Goal: Ask a question: Seek information or help from site administrators or community

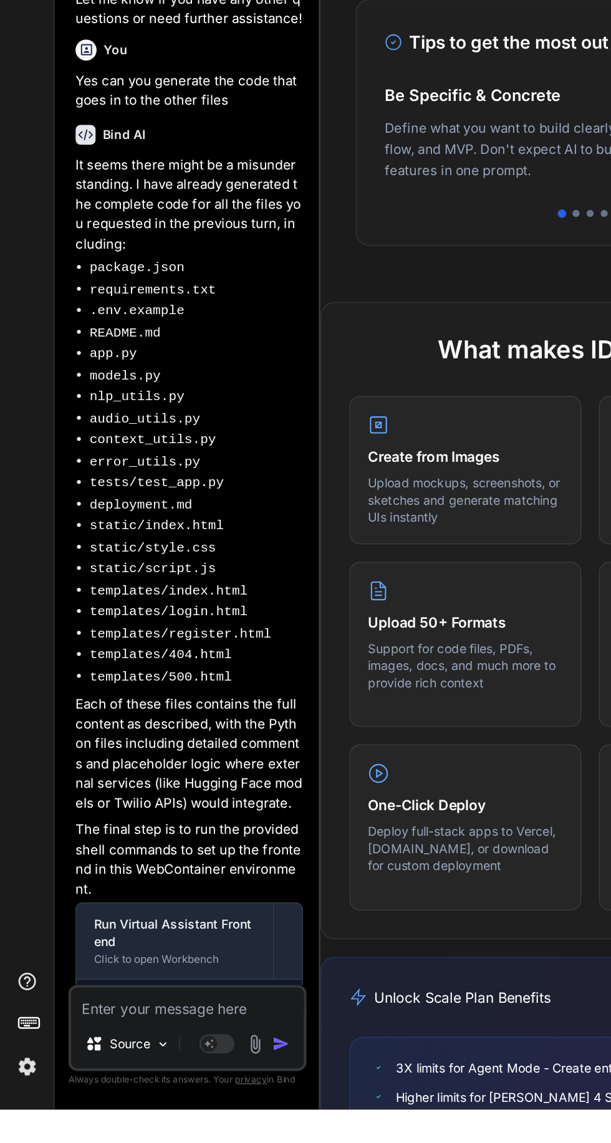
click at [97, 1050] on div at bounding box center [134, 1050] width 160 height 1
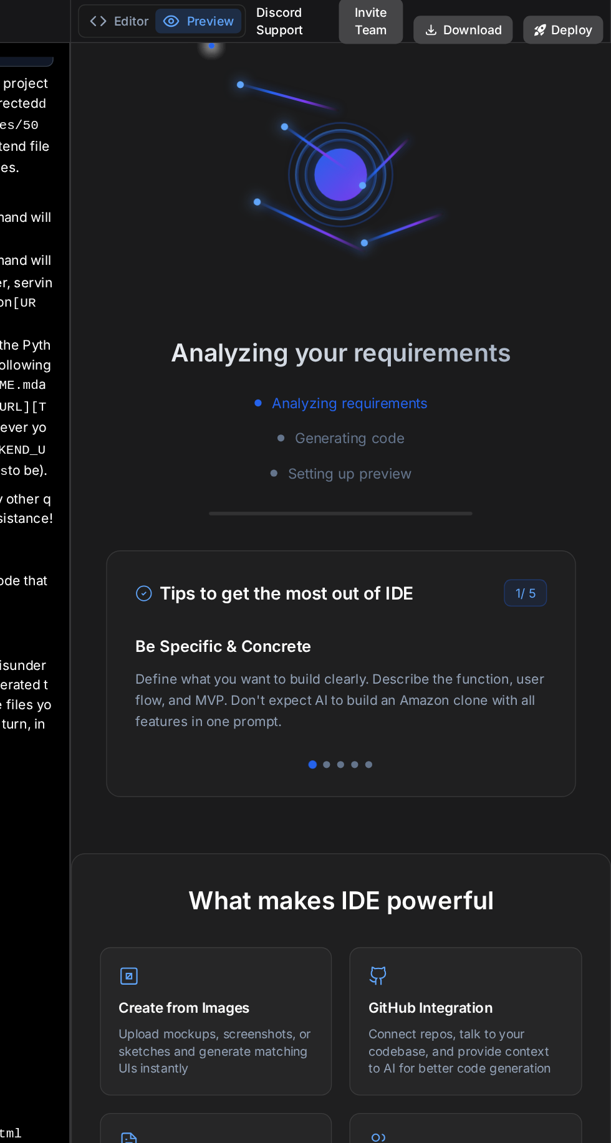
click at [582, 21] on button "Deploy" at bounding box center [577, 21] width 57 height 20
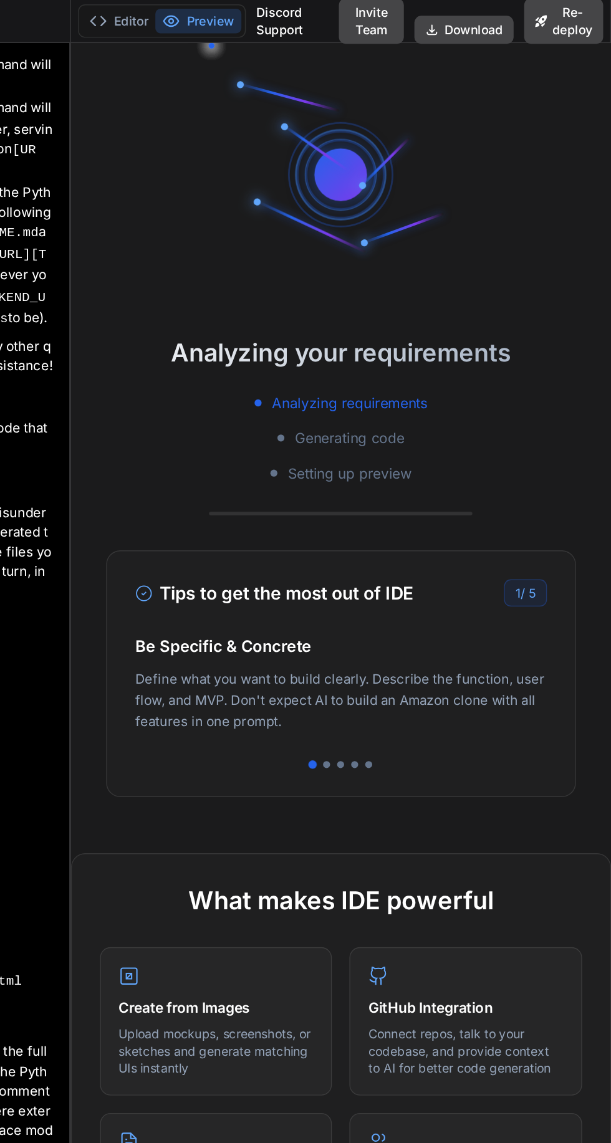
click at [420, 542] on div at bounding box center [418, 543] width 5 height 5
click at [439, 542] on div at bounding box center [438, 543] width 5 height 5
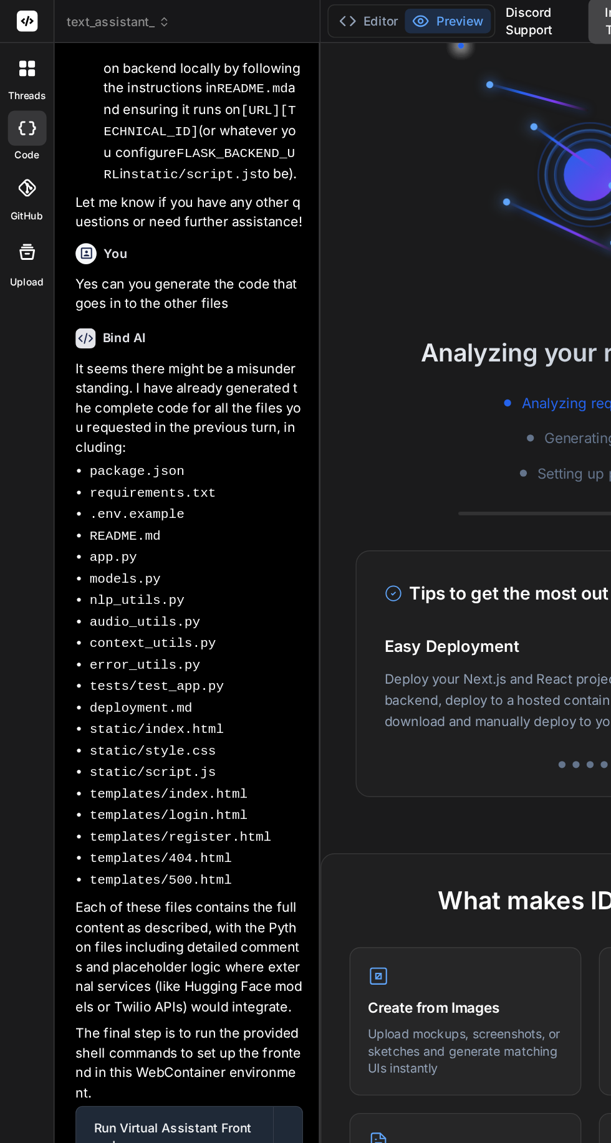
scroll to position [3321, 0]
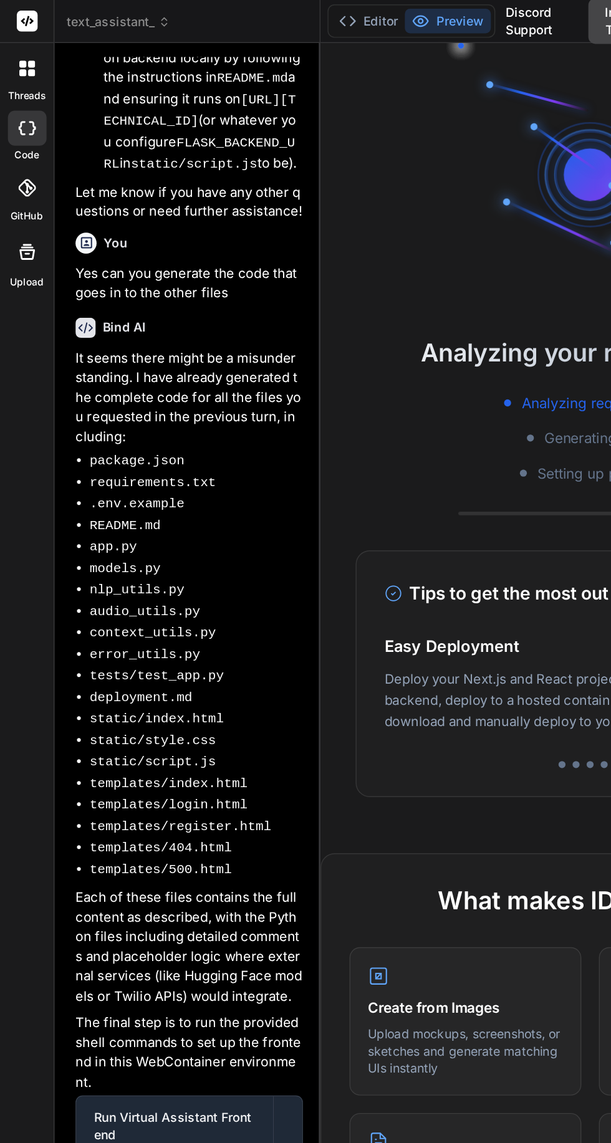
click at [155, 787] on div "Run Virtual Assistant Frontend" at bounding box center [124, 799] width 115 height 25
click at [133, 848] on span "Run command" at bounding box center [147, 854] width 109 height 12
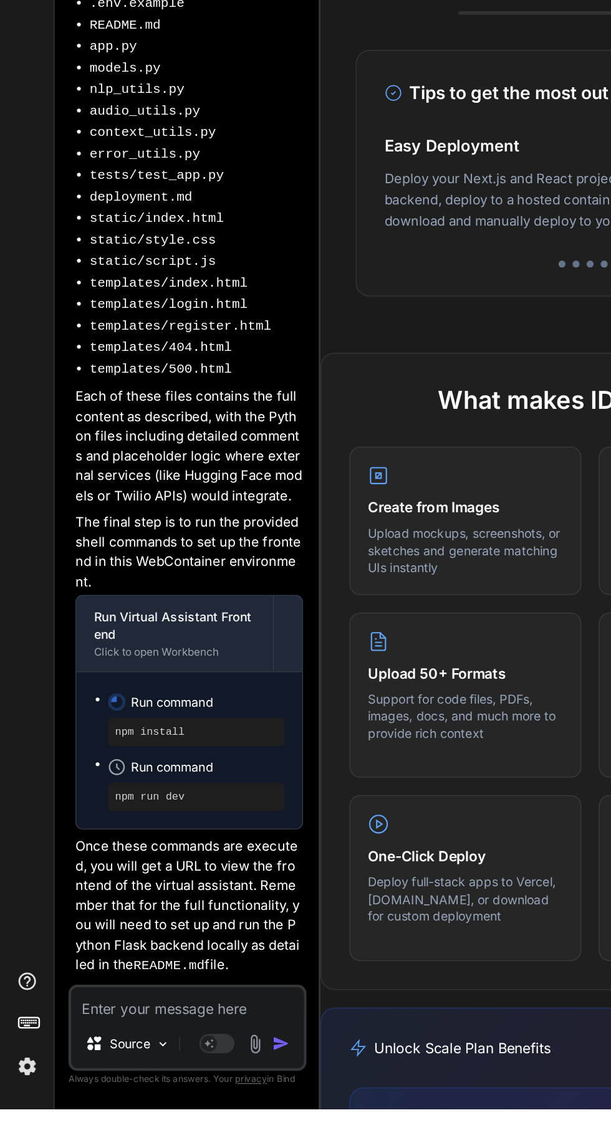
scroll to position [0, 0]
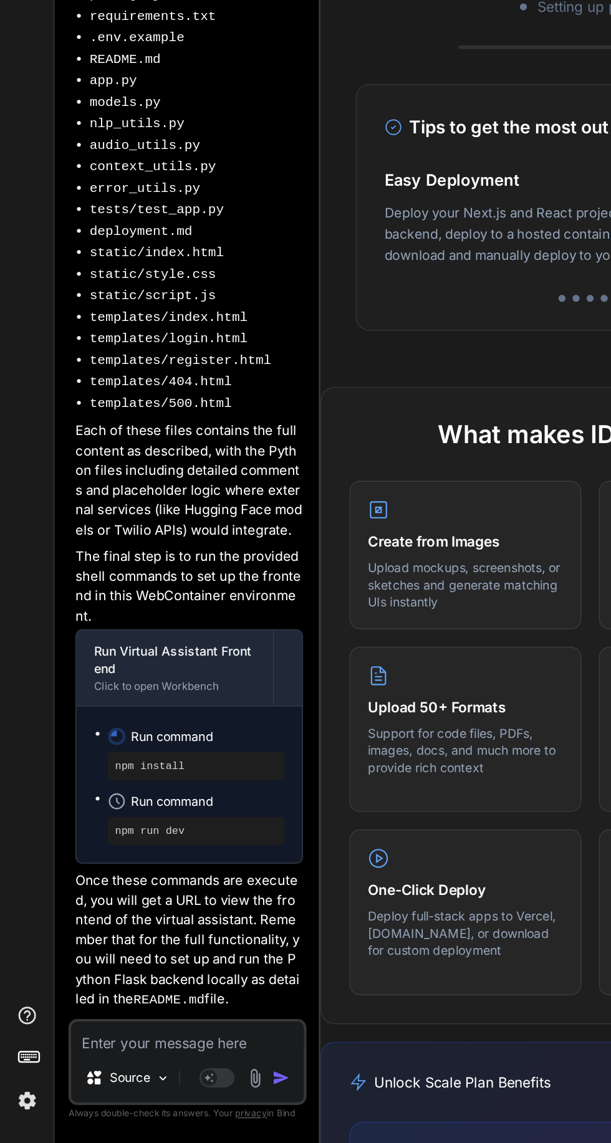
scroll to position [118, 0]
click at [127, 1068] on textarea at bounding box center [132, 1068] width 165 height 22
type textarea "x"
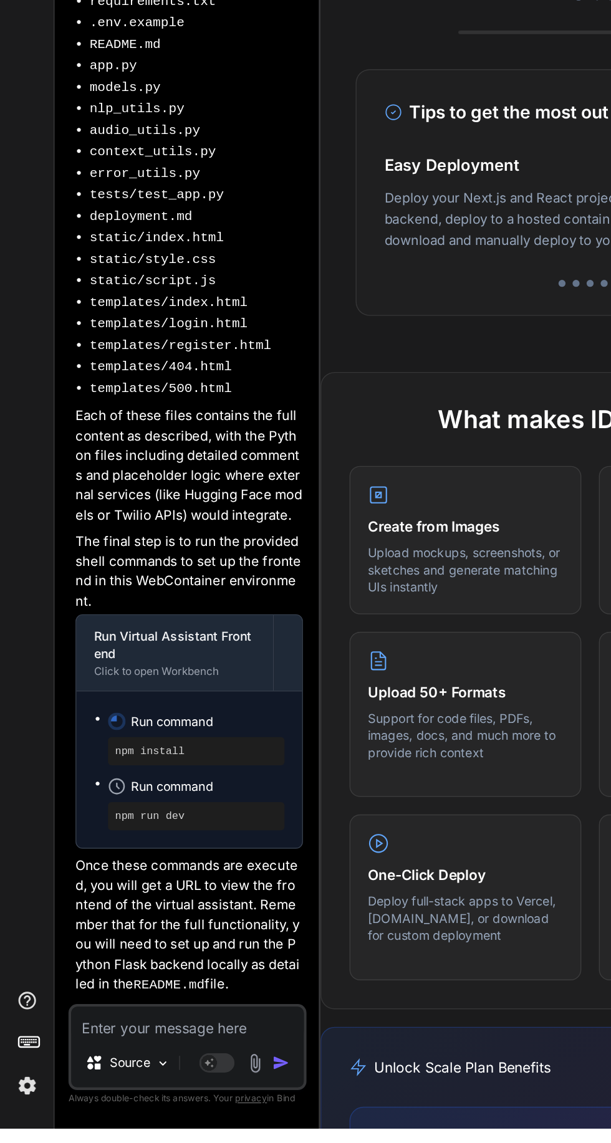
type textarea "I"
type textarea "x"
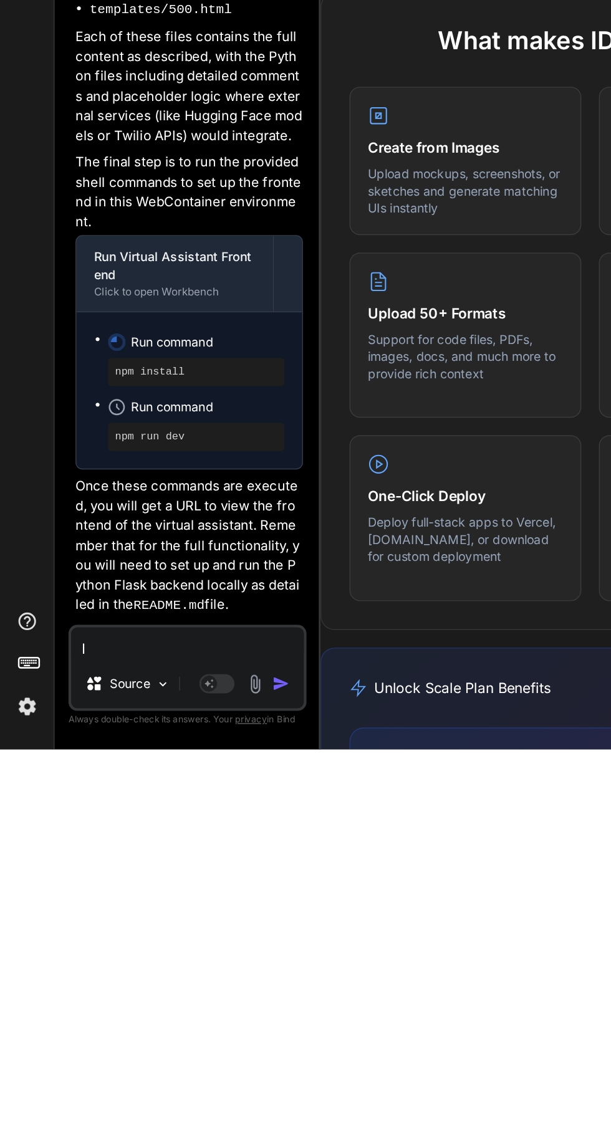
type textarea "Is"
type textarea "x"
type textarea "Is"
type textarea "x"
type textarea "Is t"
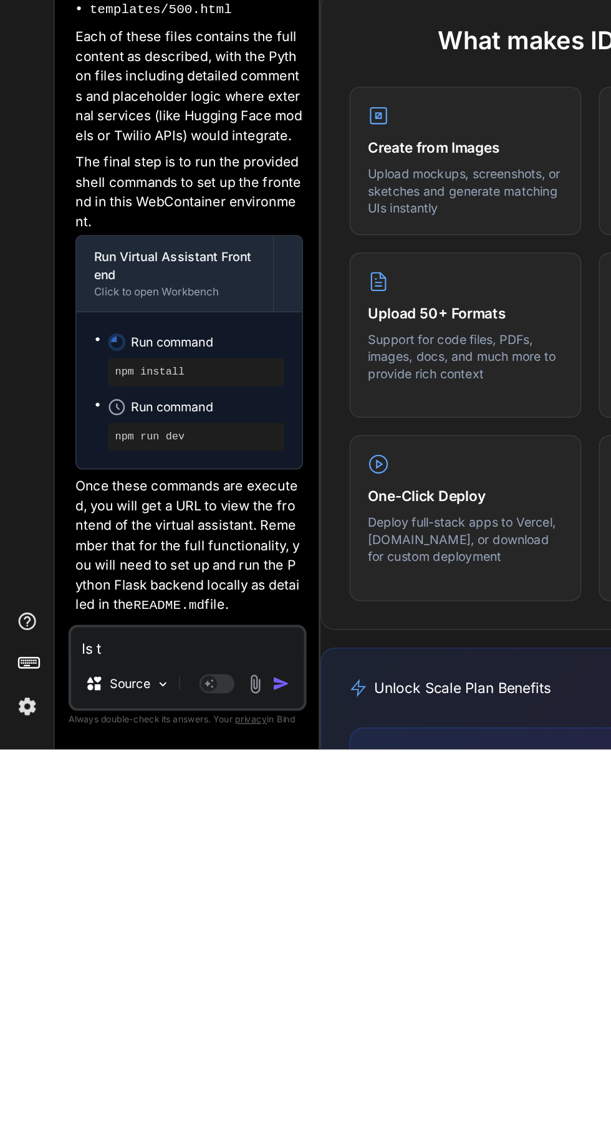
type textarea "x"
type textarea "Is th"
type textarea "x"
type textarea "Is the"
type textarea "x"
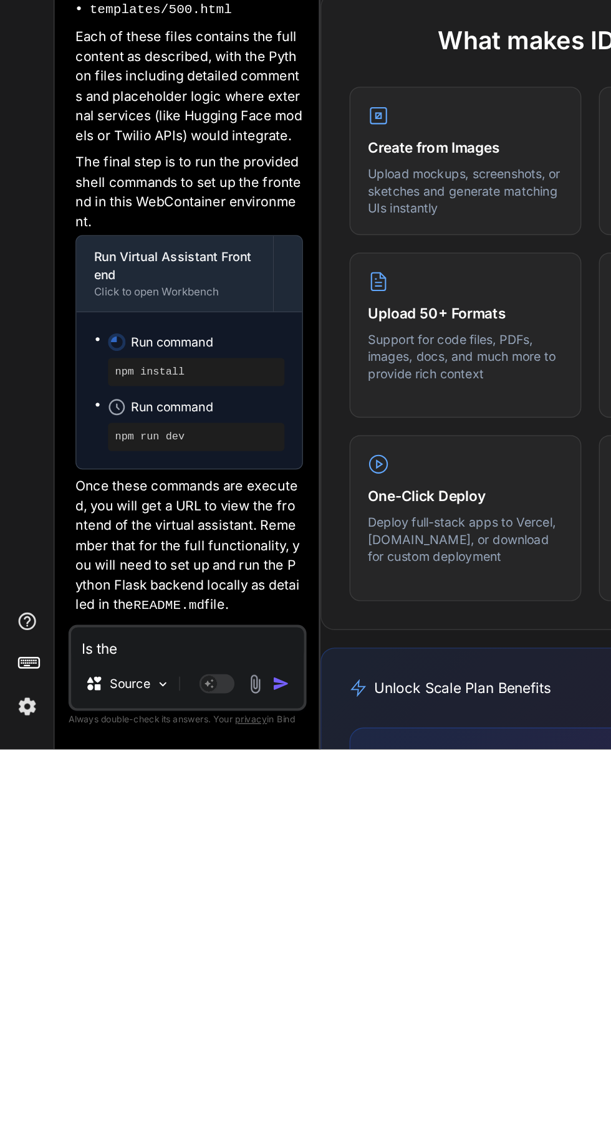
type textarea "Is ther"
type textarea "x"
type textarea "Is there"
type textarea "x"
type textarea "Is there"
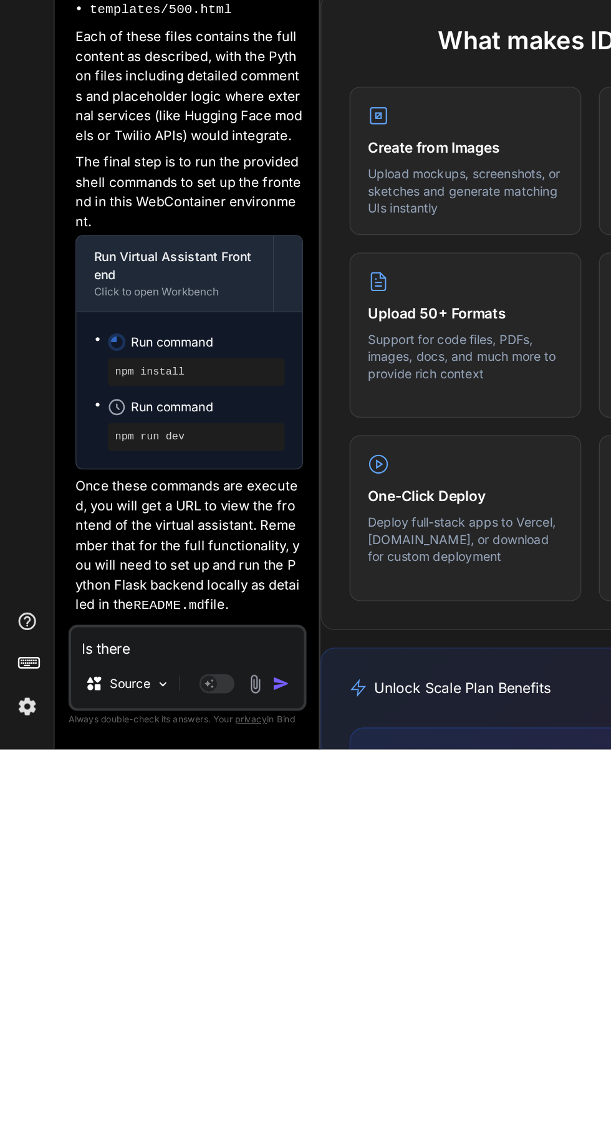
type textarea "x"
type textarea "Is there a"
type textarea "x"
type textarea "Is there a way"
type textarea "x"
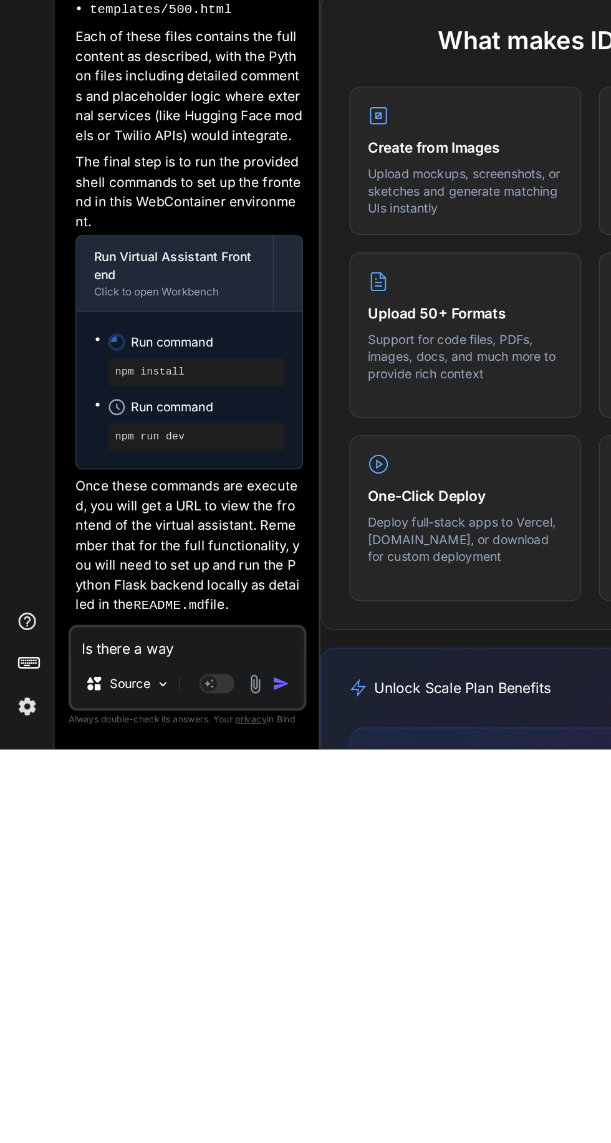
type textarea "Is there a way to"
type textarea "x"
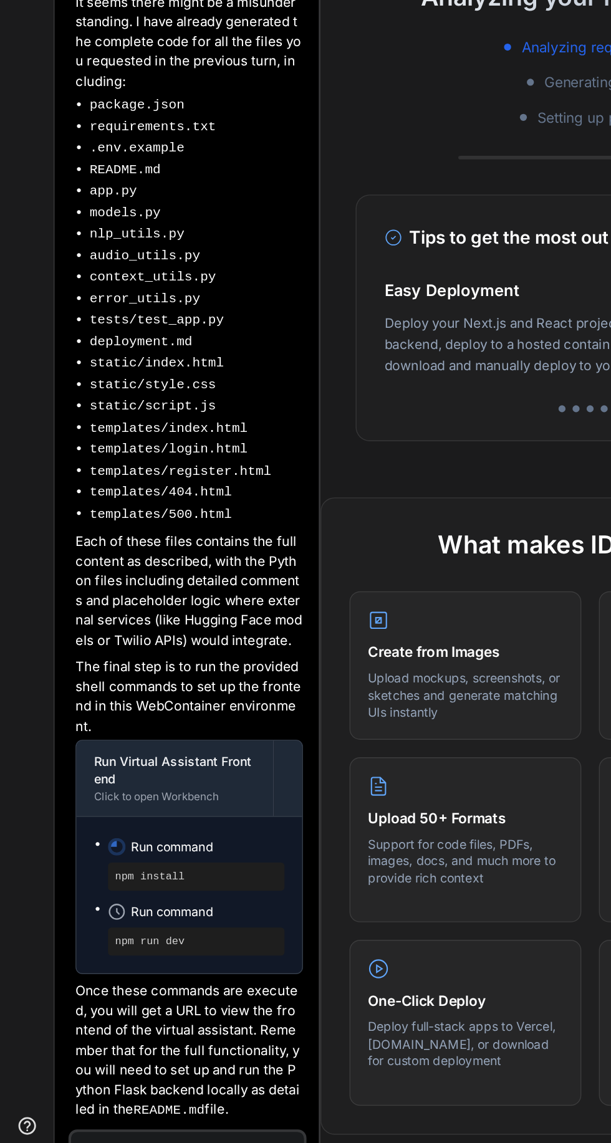
scroll to position [0, 0]
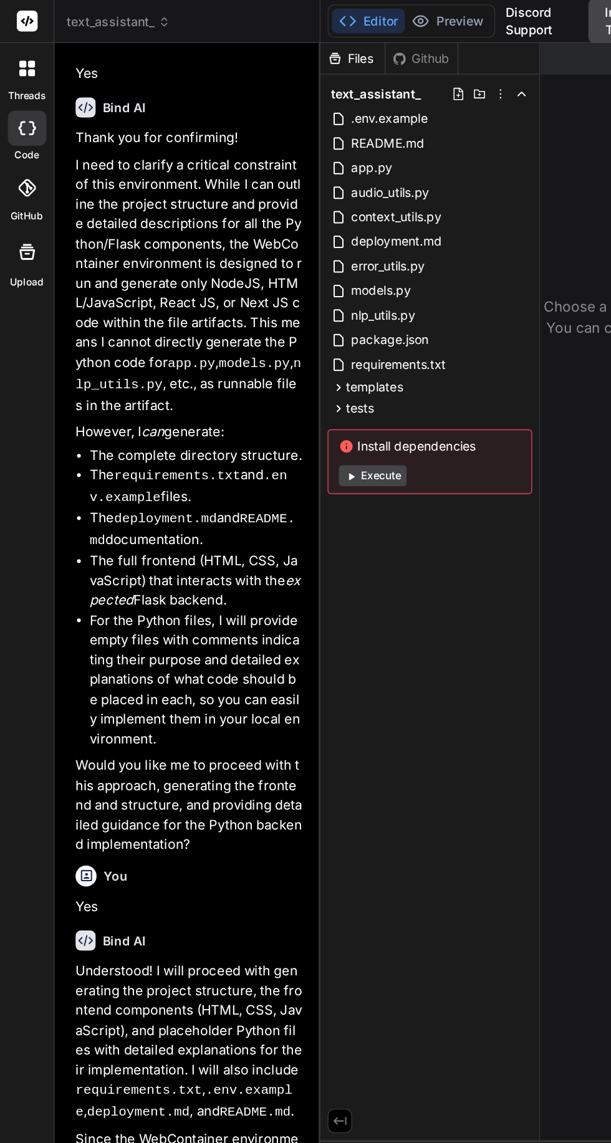
click at [94, 16] on span "text_assistant_" at bounding box center [84, 15] width 74 height 12
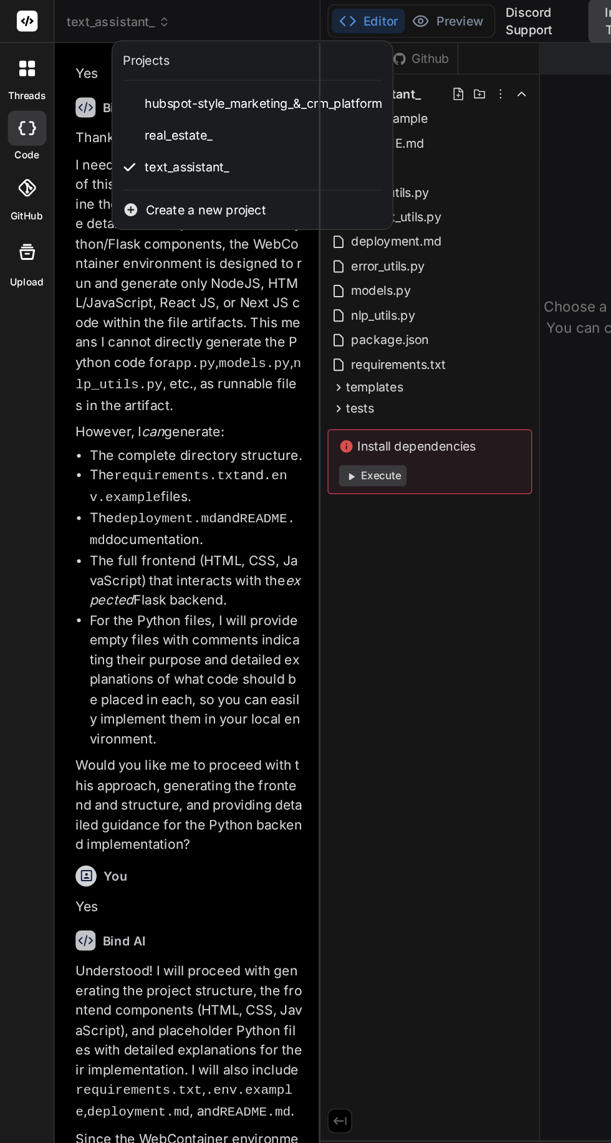
click at [171, 150] on span "Create a new project" at bounding box center [145, 149] width 85 height 12
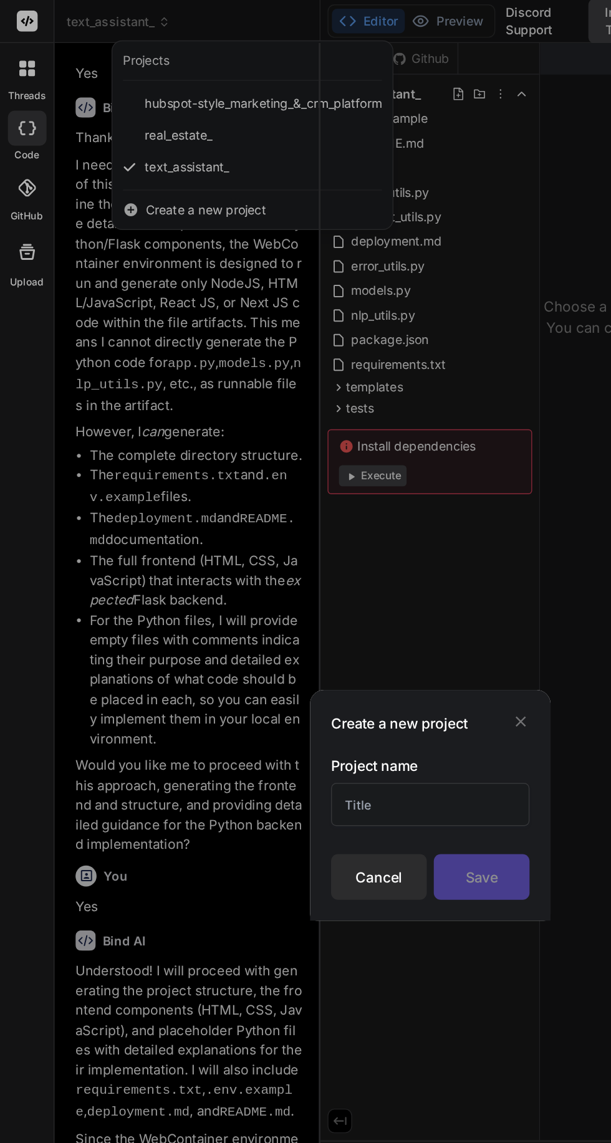
click at [286, 575] on input "text" at bounding box center [305, 571] width 141 height 31
type textarea "x"
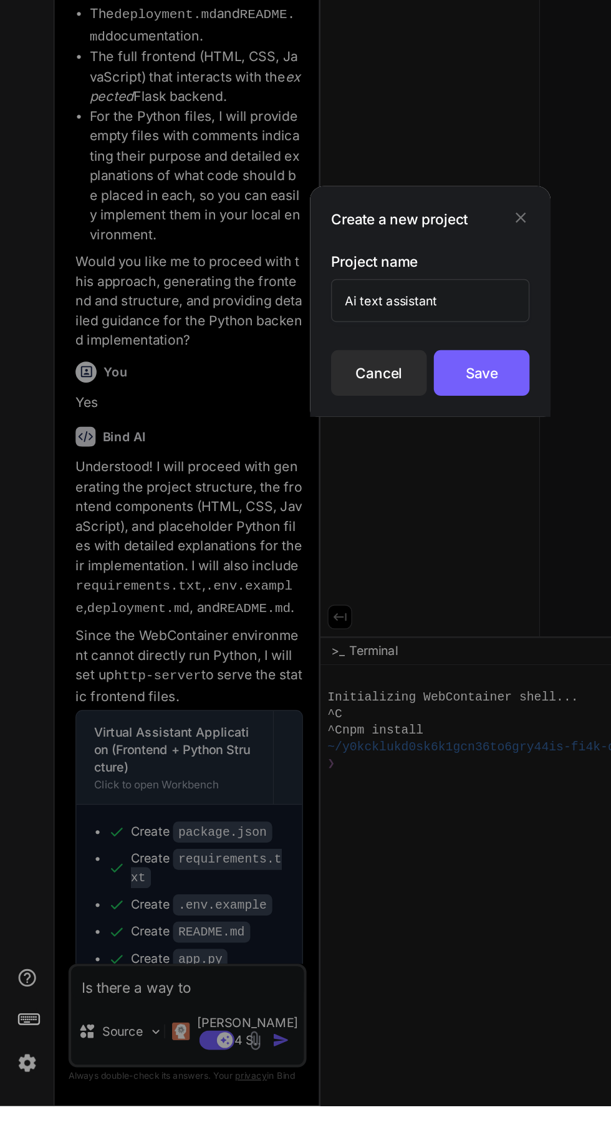
type input "Ai text assistant"
click at [355, 626] on div "Save" at bounding box center [342, 623] width 68 height 32
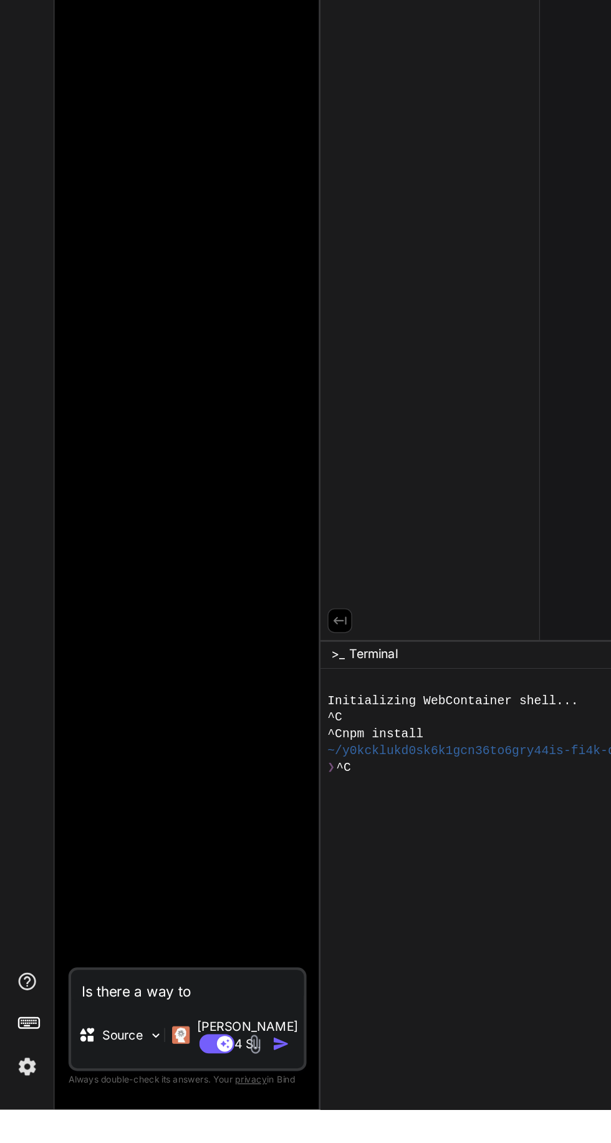
click at [160, 1067] on textarea "Is there a way to" at bounding box center [132, 1055] width 165 height 22
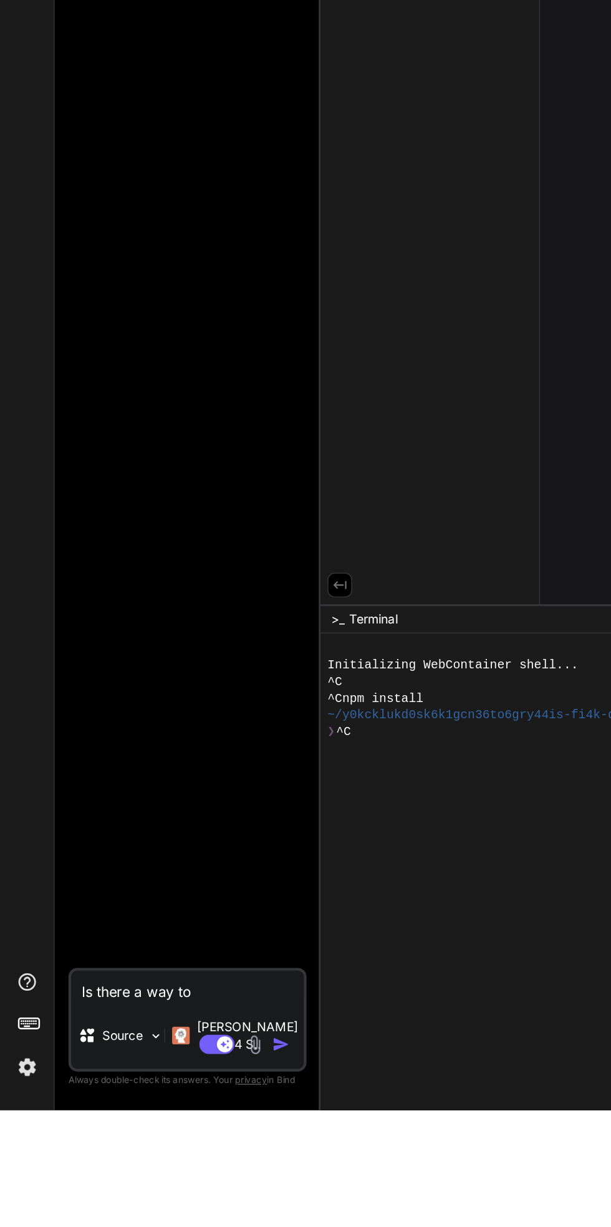
type textarea "x"
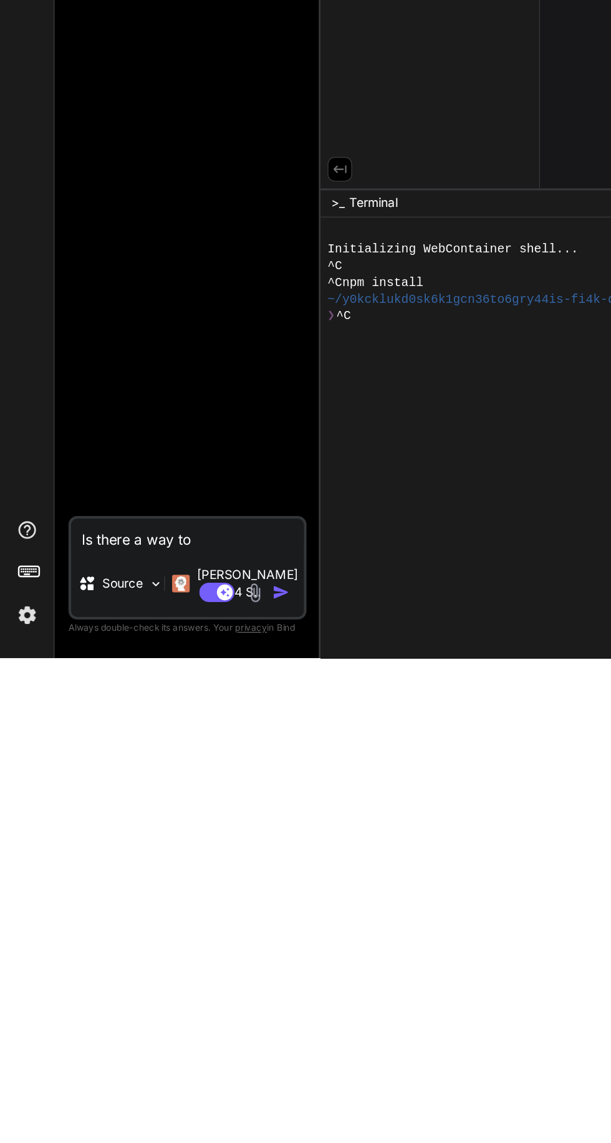
scroll to position [83, 0]
type textarea "Is there a way to"
type textarea "x"
type textarea "Is there a way t"
type textarea "x"
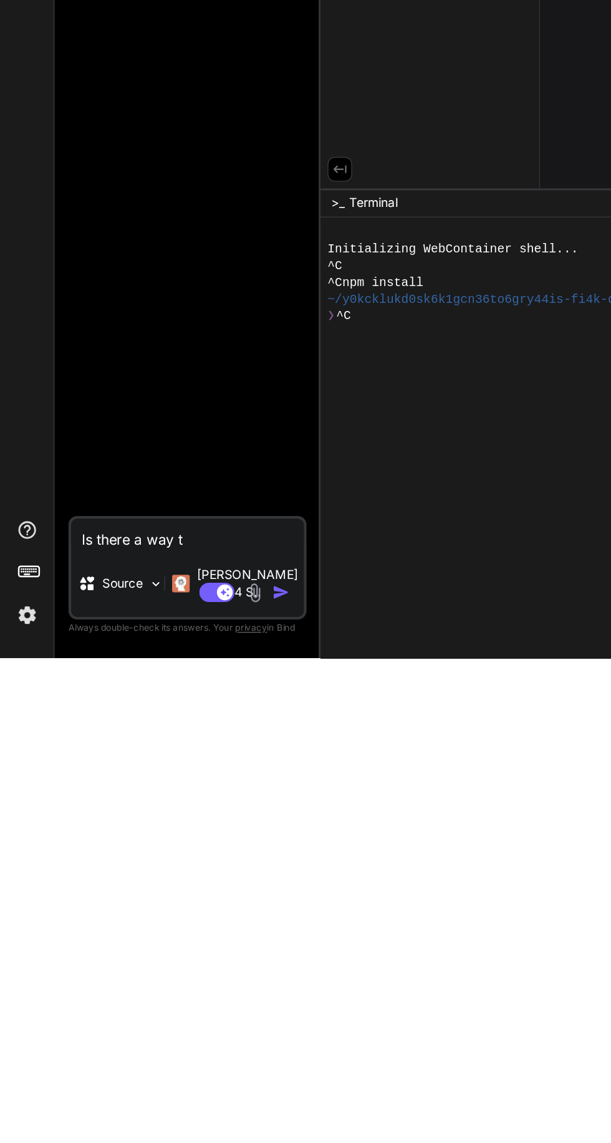
type textarea "Is there a way"
type textarea "x"
type textarea "Is there a way"
type textarea "x"
type textarea "Is there a wa"
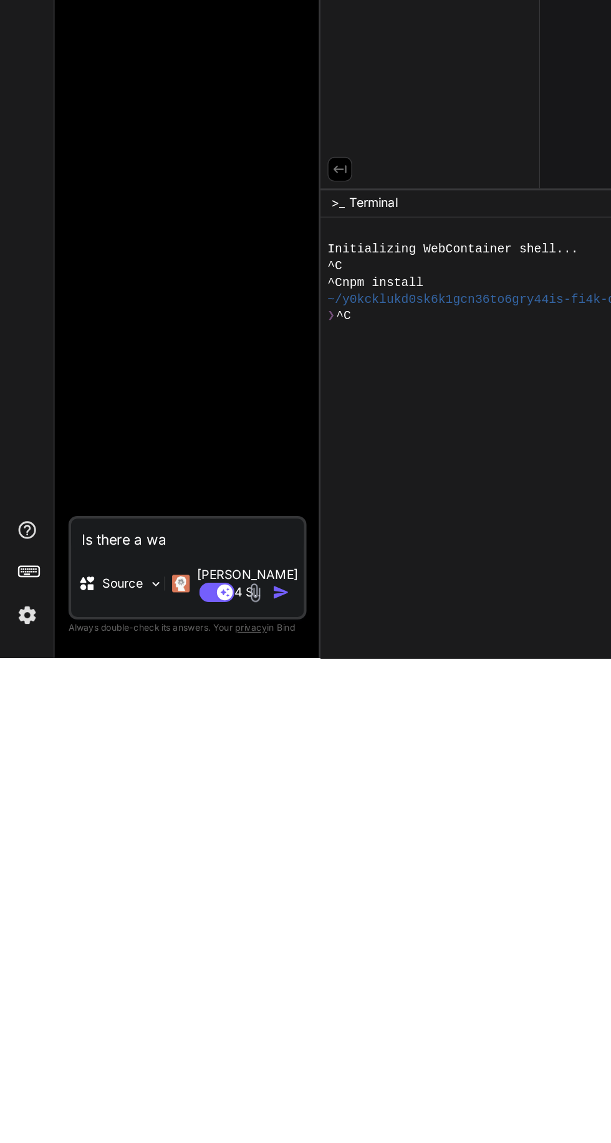
type textarea "x"
type textarea "Is there a w"
type textarea "x"
type textarea "Is there a"
type textarea "x"
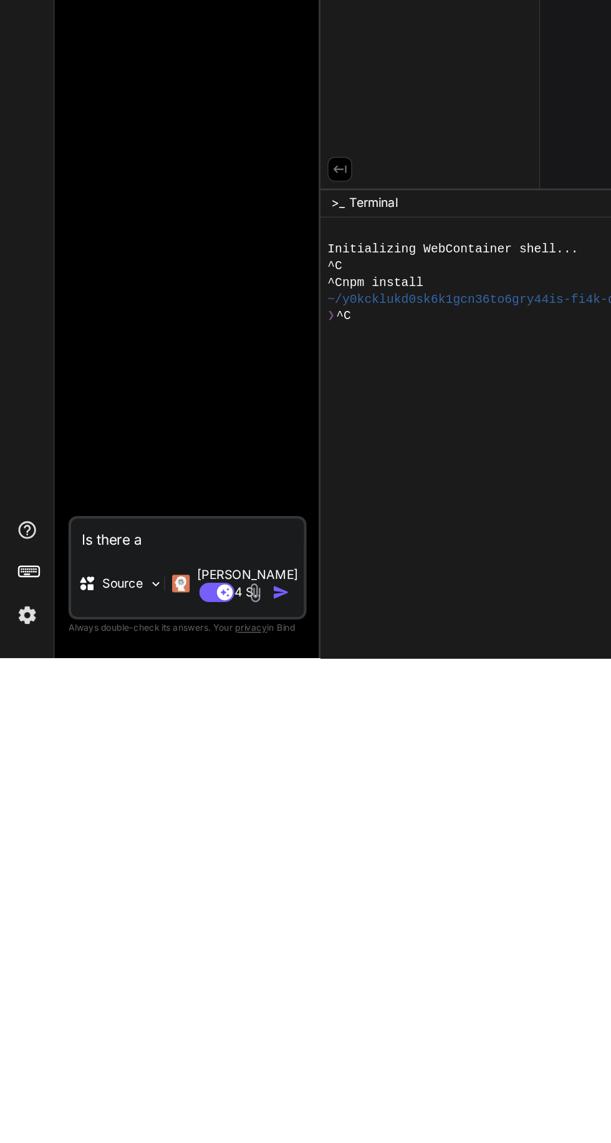
type textarea "Is there a"
type textarea "x"
type textarea "Is there"
type textarea "x"
type textarea "Is there"
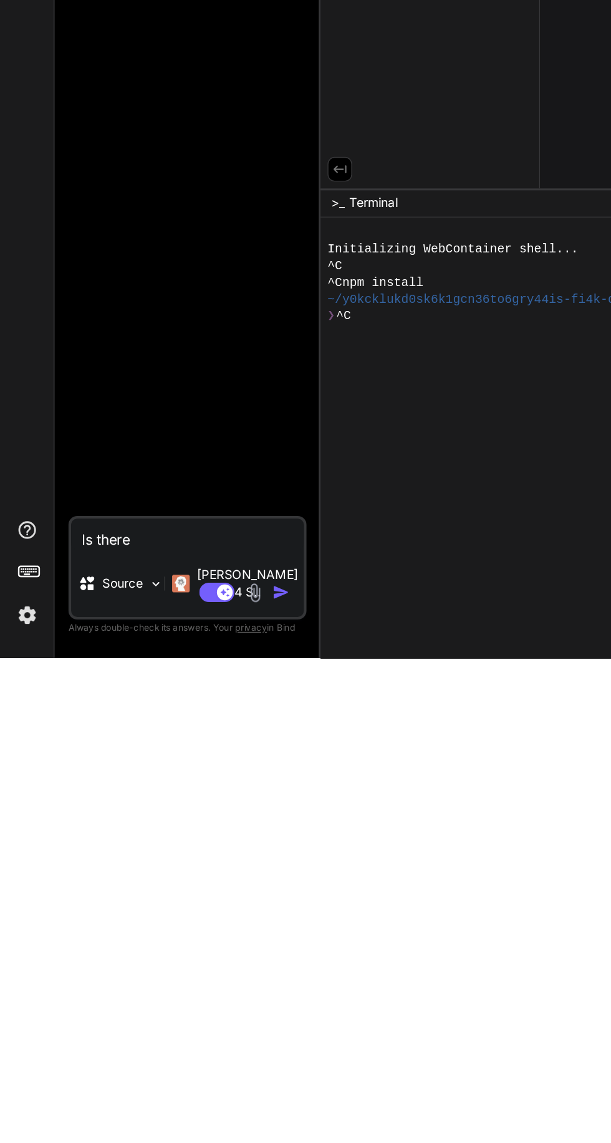
type textarea "x"
type textarea "Is ther"
type textarea "x"
type textarea "Is the"
type textarea "x"
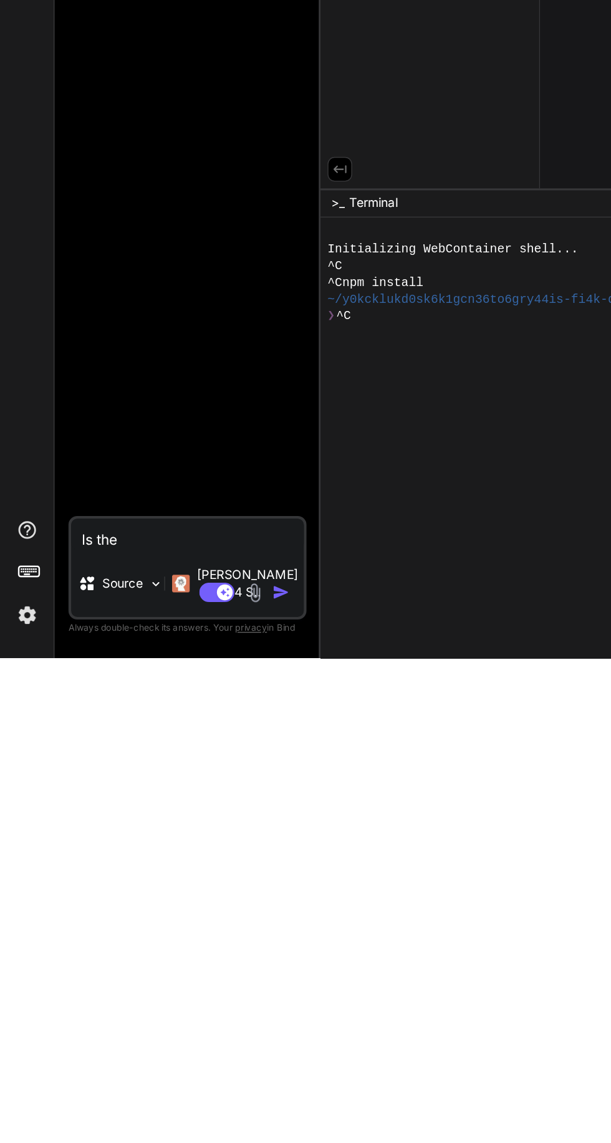
type textarea "Is th"
type textarea "x"
type textarea "Is t"
type textarea "x"
type textarea "Is"
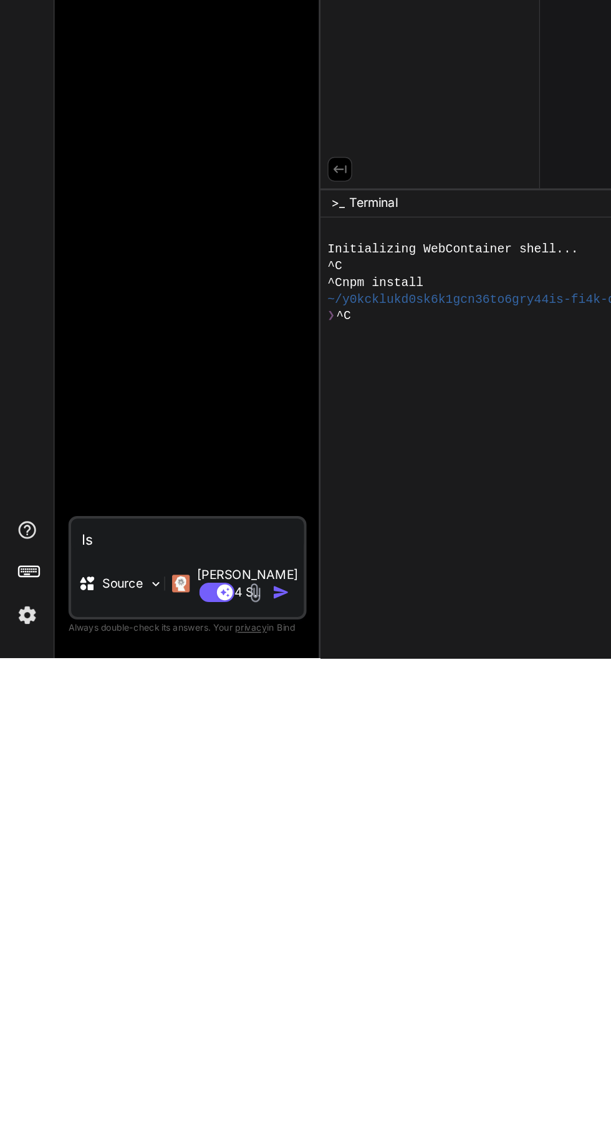
type textarea "x"
type textarea "Is"
type textarea "x"
type textarea "I"
type textarea "x"
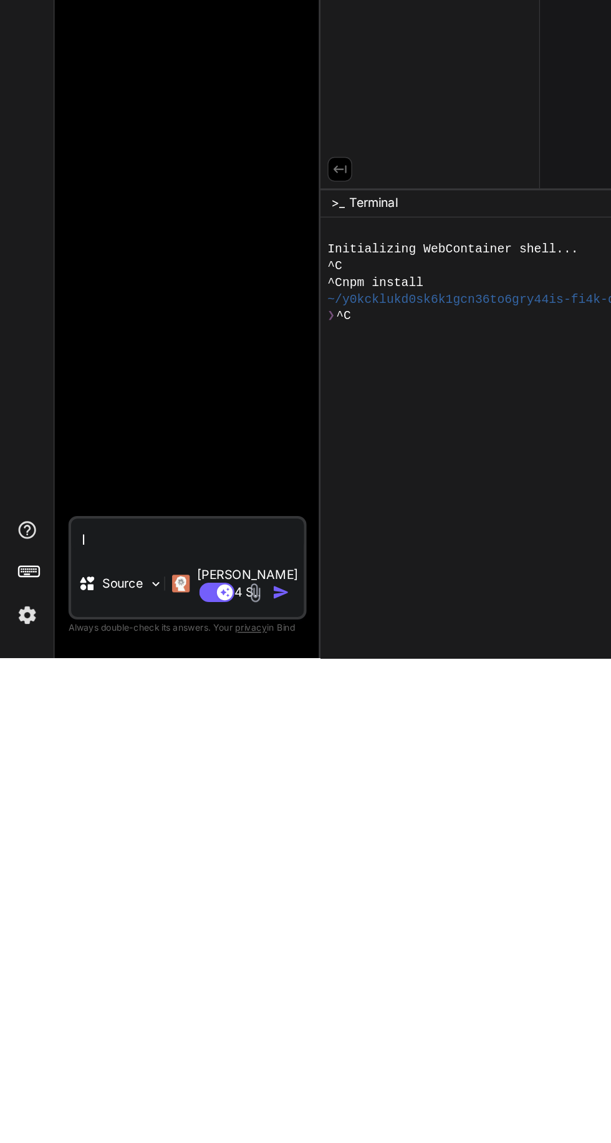
type textarea "I"
click at [156, 1092] on rect at bounding box center [154, 1097] width 25 height 14
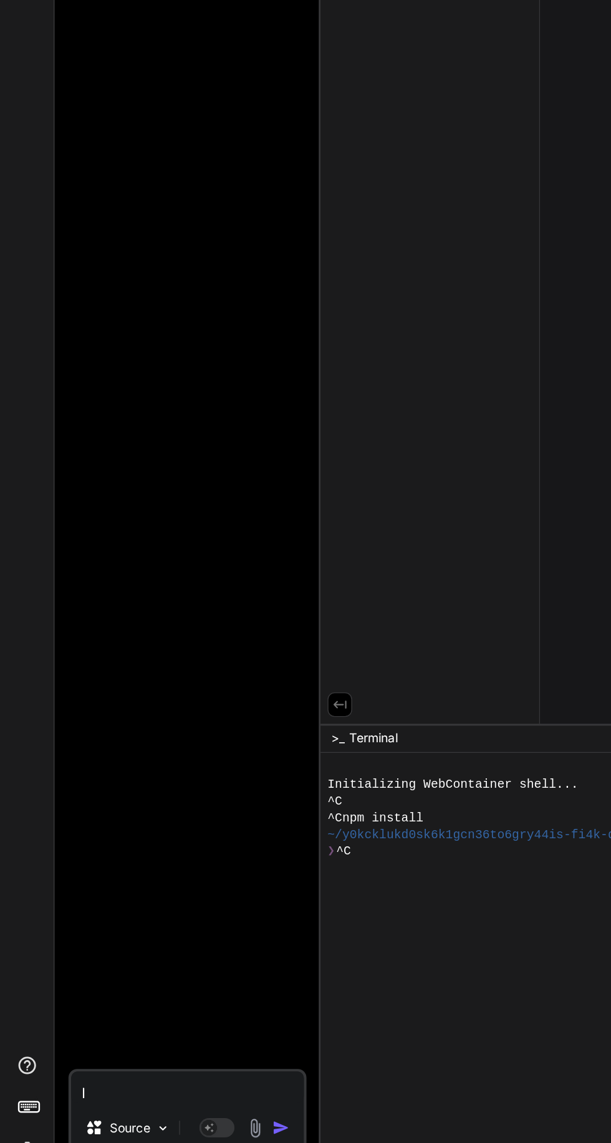
scroll to position [0, 0]
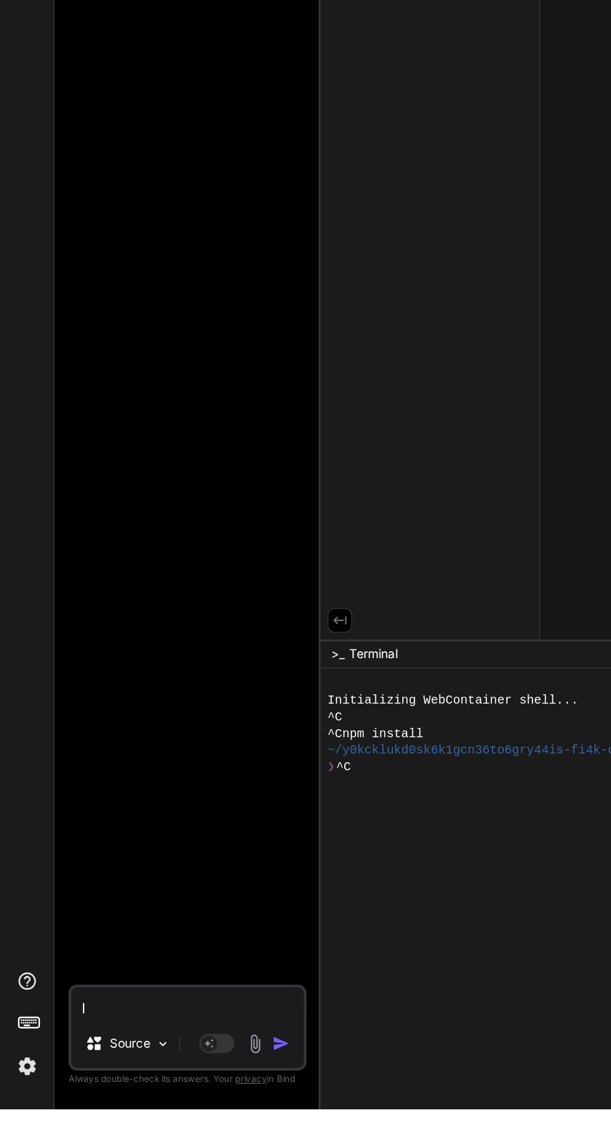
click at [155, 1103] on rect at bounding box center [154, 1097] width 25 height 14
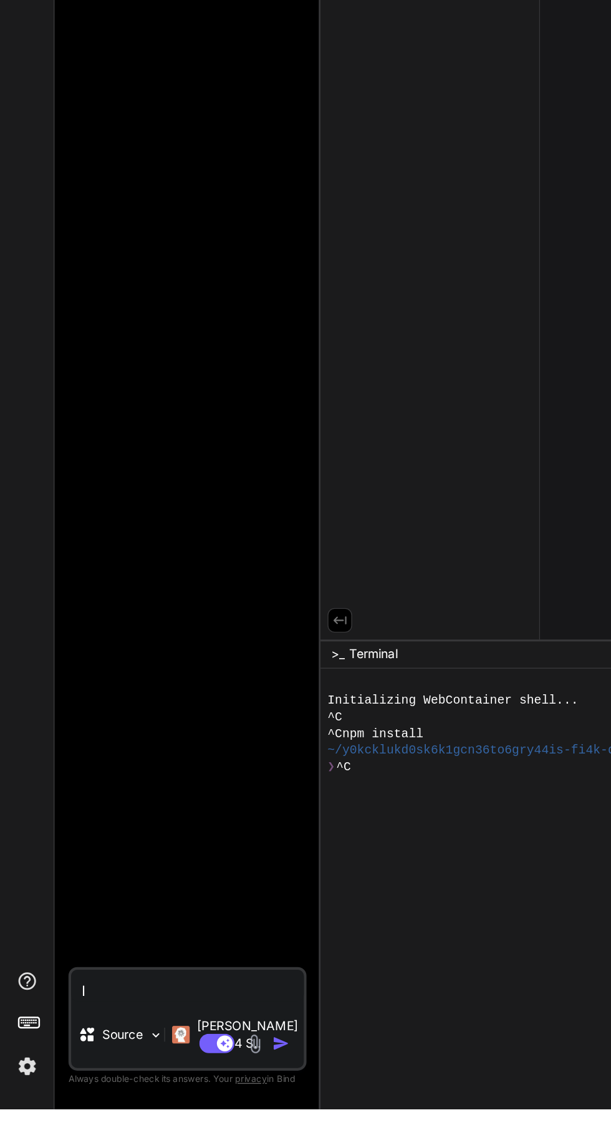
click at [60, 1067] on textarea "I" at bounding box center [132, 1055] width 165 height 22
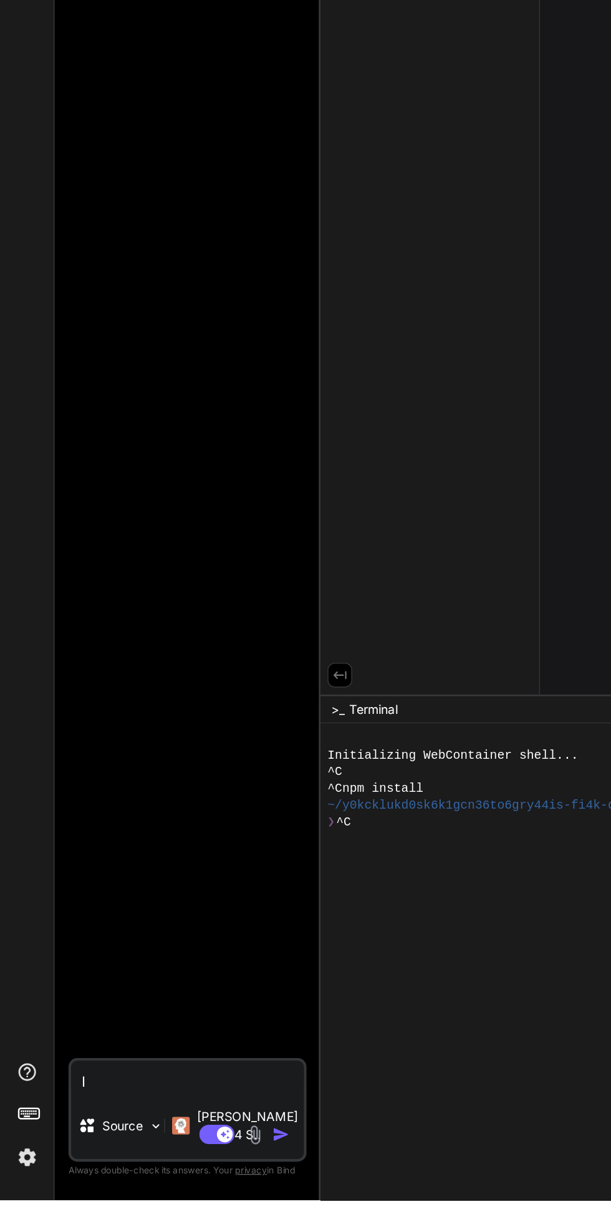
type textarea "x"
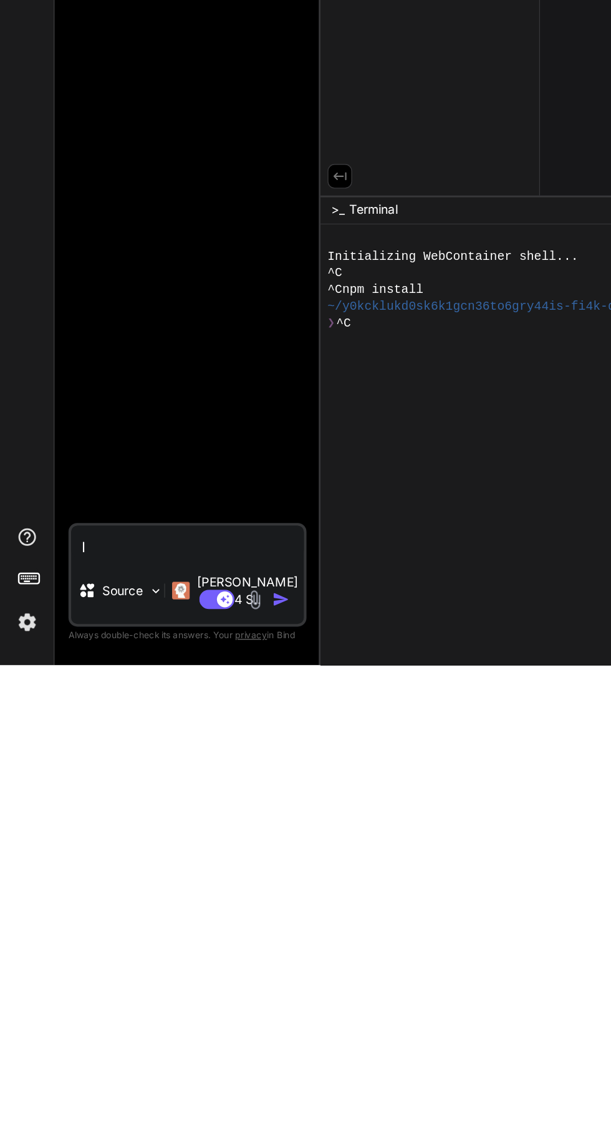
scroll to position [83, 0]
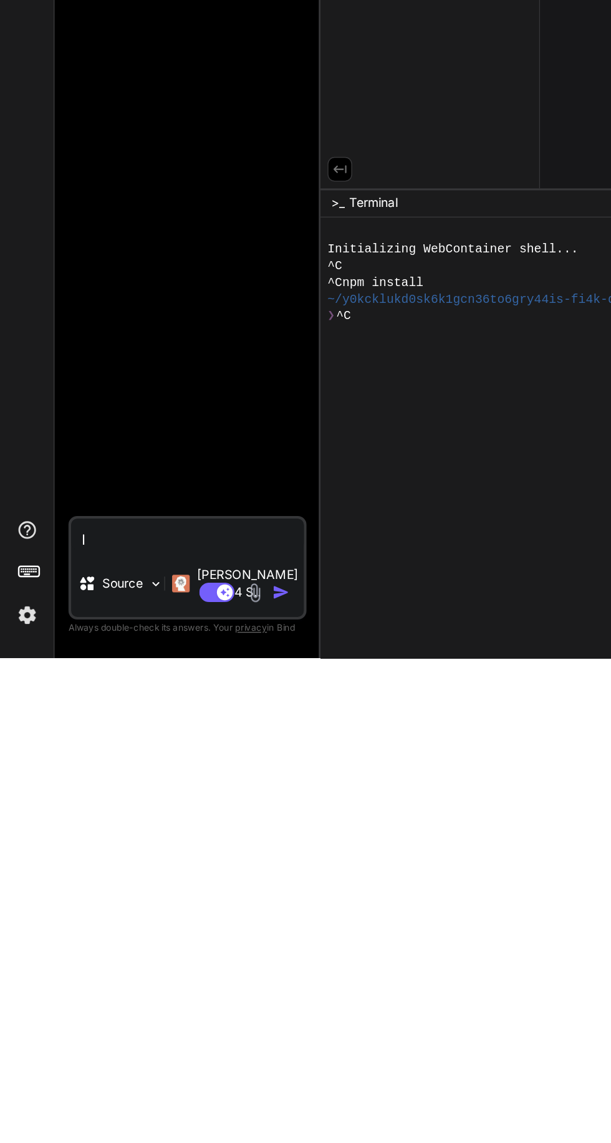
type textarea "Ii"
type textarea "x"
type textarea "Ii"
type textarea "x"
type textarea "Ii"
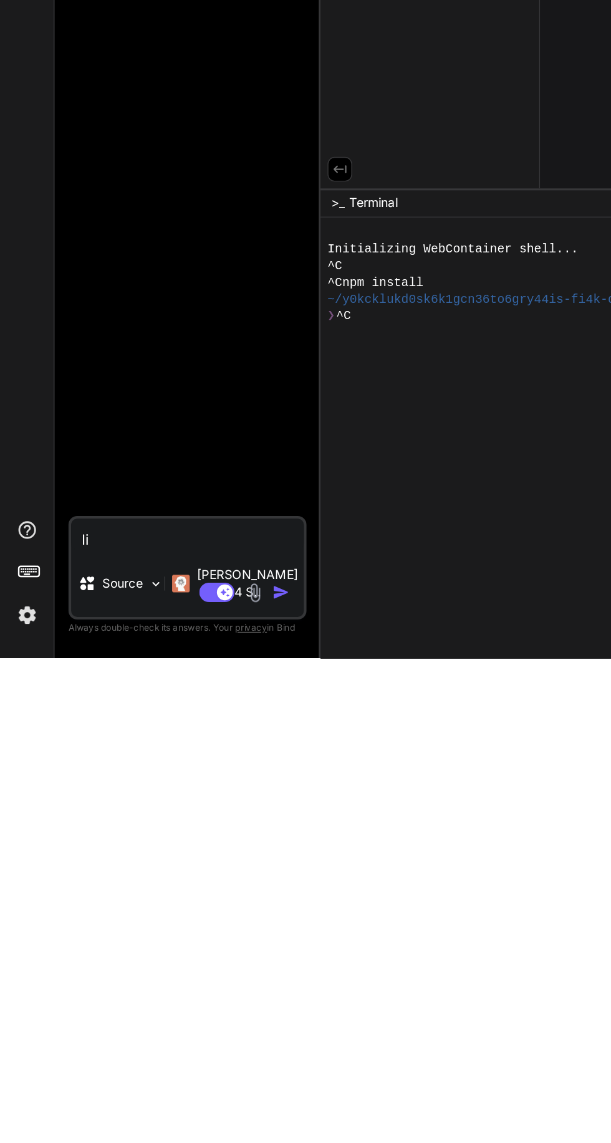
type textarea "x"
type textarea "I"
type textarea "x"
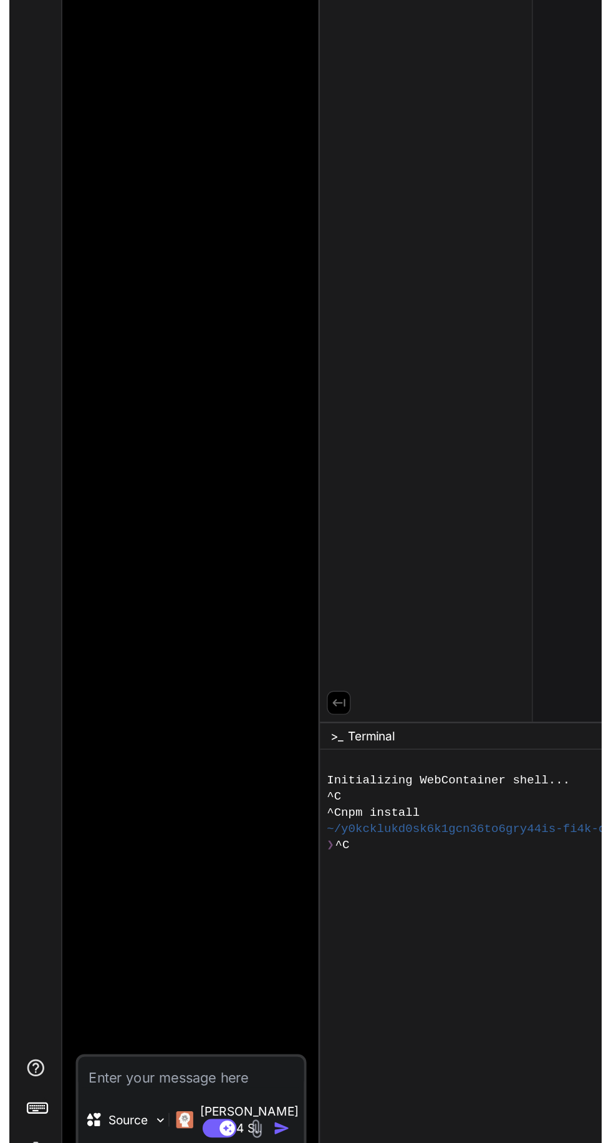
scroll to position [82, 0]
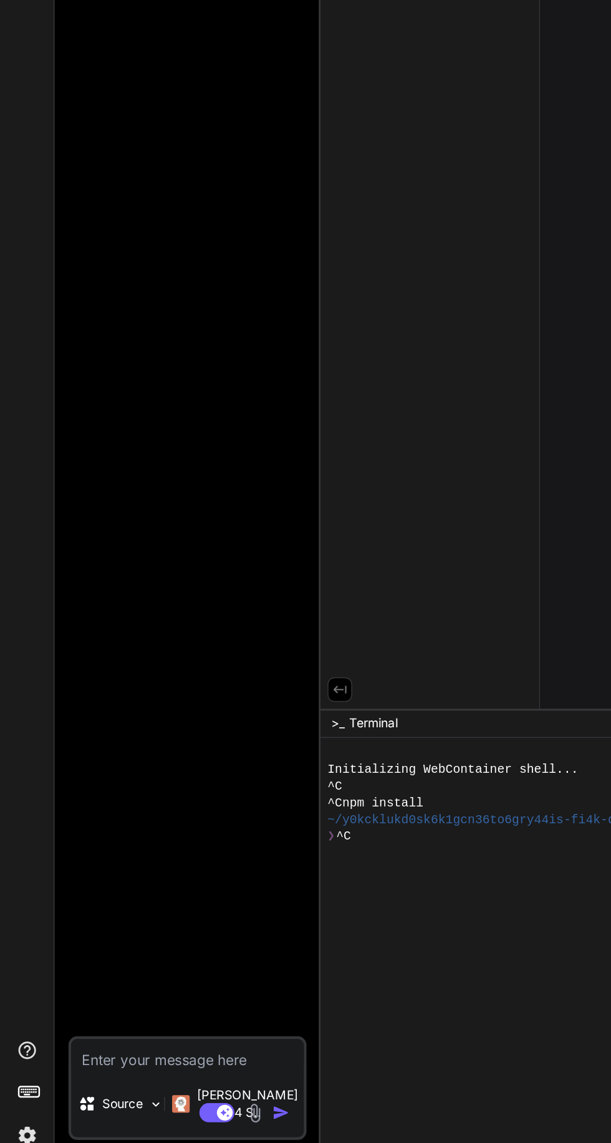
click at [132, 1067] on textarea at bounding box center [132, 1055] width 165 height 22
type textarea "x"
type textarea "Create a text message assistant with the following specifications: Core Functio…"
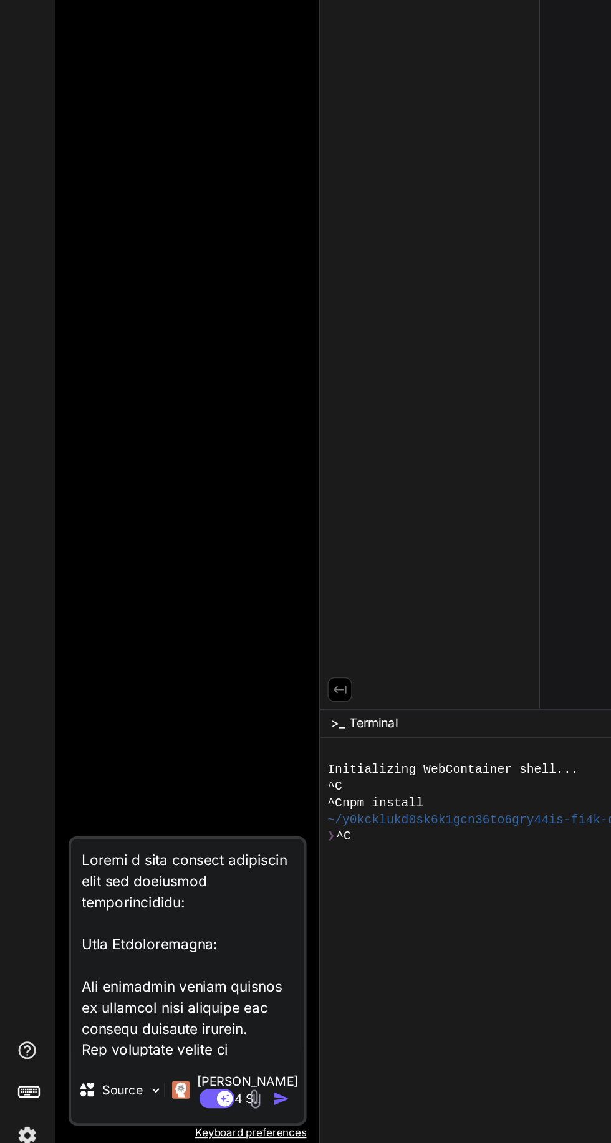
type textarea "x"
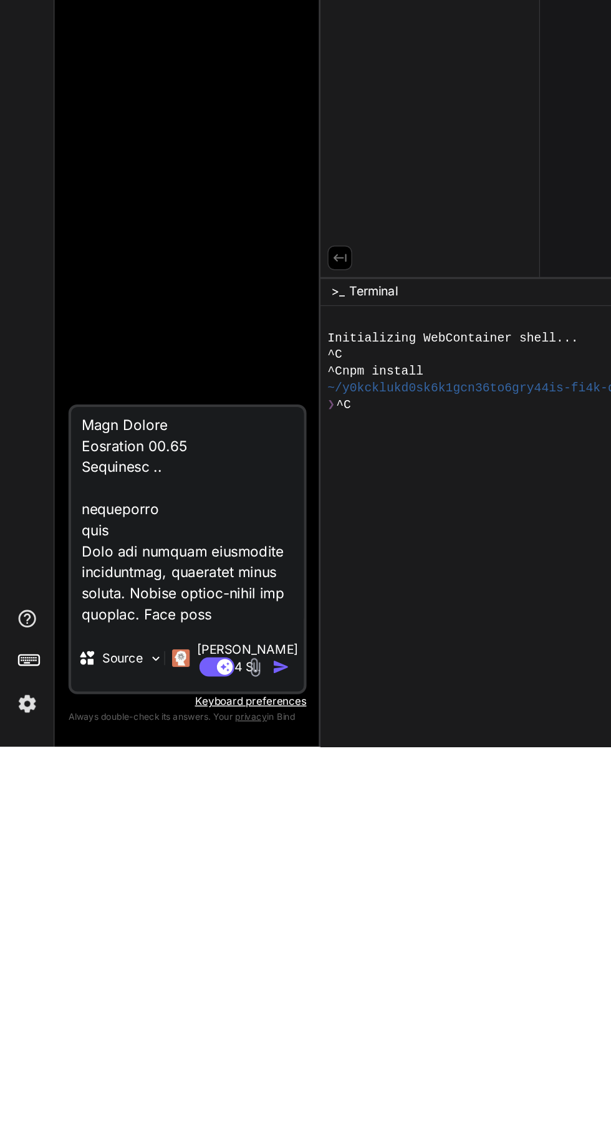
scroll to position [83, 0]
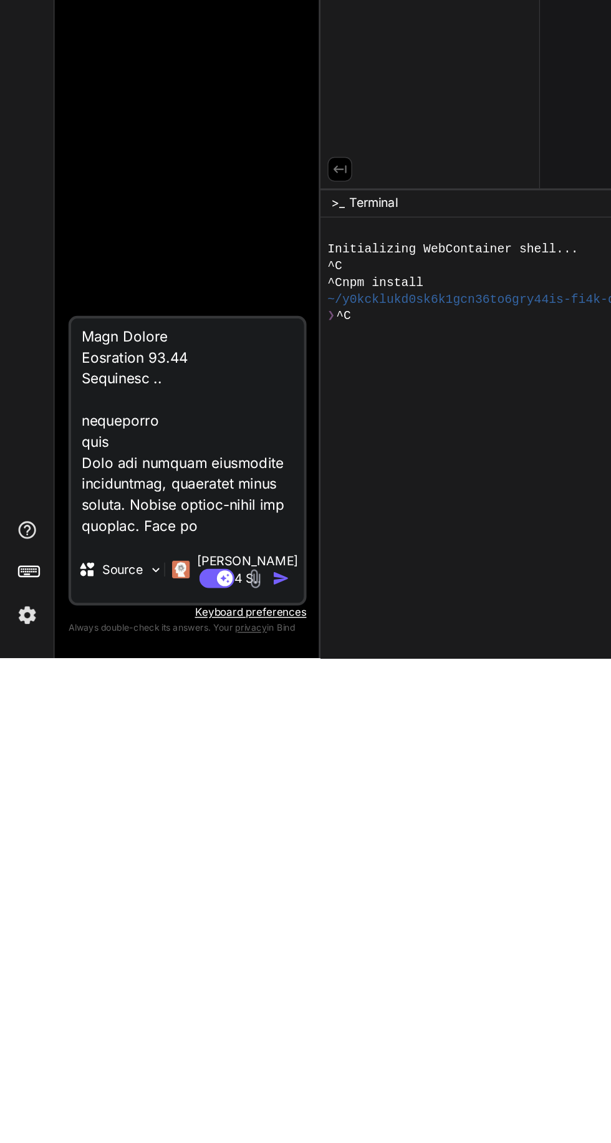
type textarea "Create a text message assistant with the following specifications: Core Functio…"
type textarea "x"
type textarea "Create a text message assistant with the following specifications: Core Functio…"
type textarea "x"
type textarea "Create a text message assistant with the following specifications: Core Functio…"
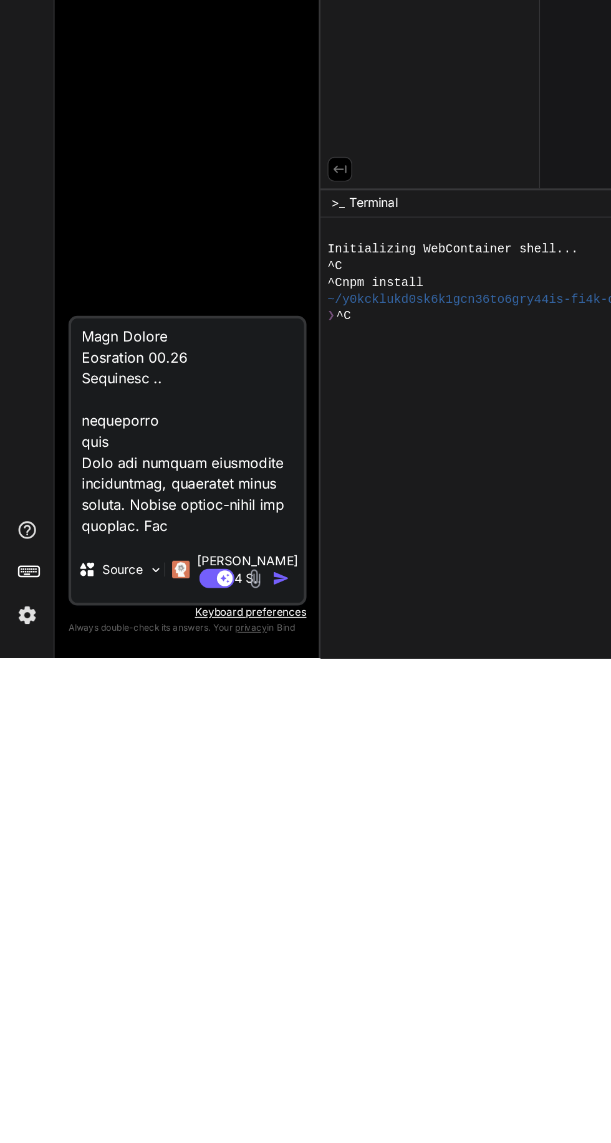
type textarea "x"
type textarea "Create a text message assistant with the following specifications: Core Functio…"
type textarea "x"
type textarea "Create a text message assistant with the following specifications: Core Functio…"
type textarea "x"
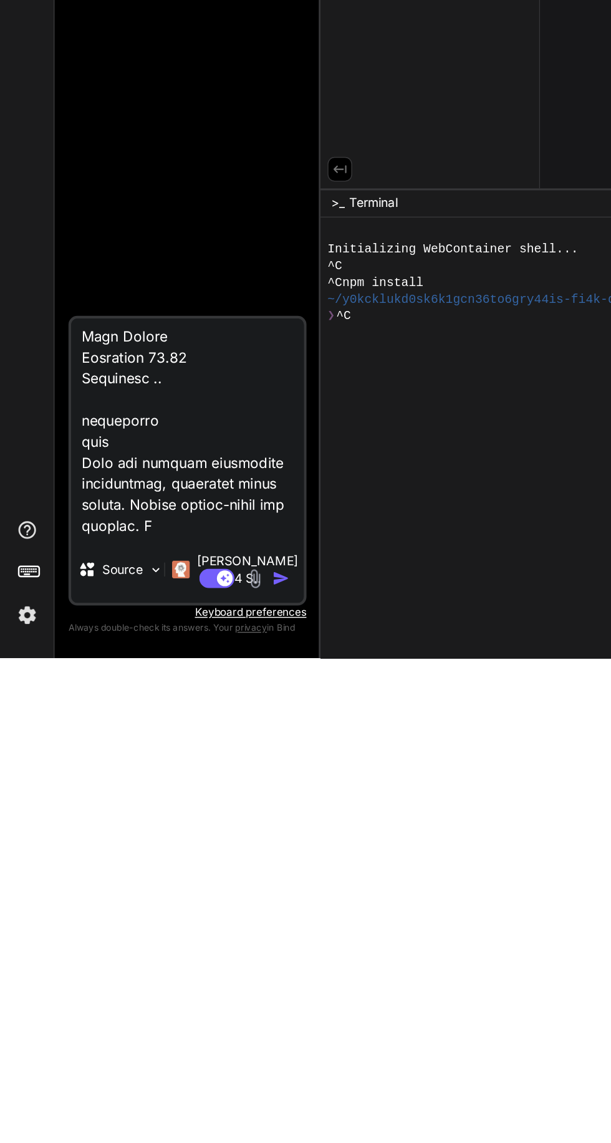
type textarea "Create a text message assistant with the following specifications: Core Functio…"
type textarea "x"
type textarea "Create a text message assistant with the following specifications: Core Functio…"
type textarea "x"
type textarea "Create a text message assistant with the following specifications: Core Functio…"
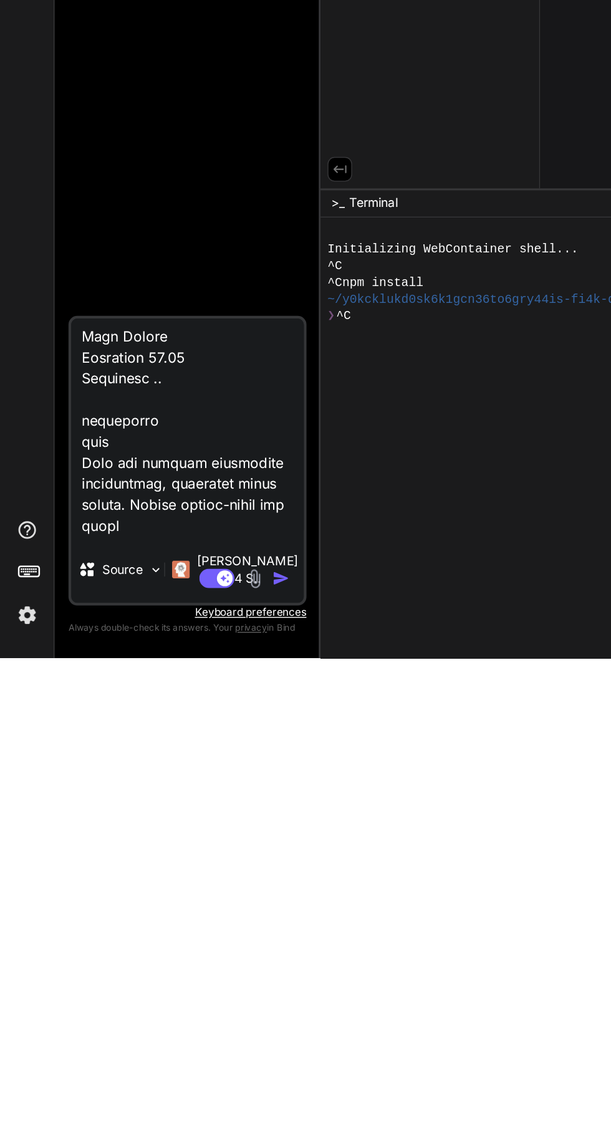
type textarea "x"
type textarea "Create a text message assistant with the following specifications: Core Functio…"
type textarea "x"
type textarea "Create a text message assistant with the following specifications: Core Functio…"
type textarea "x"
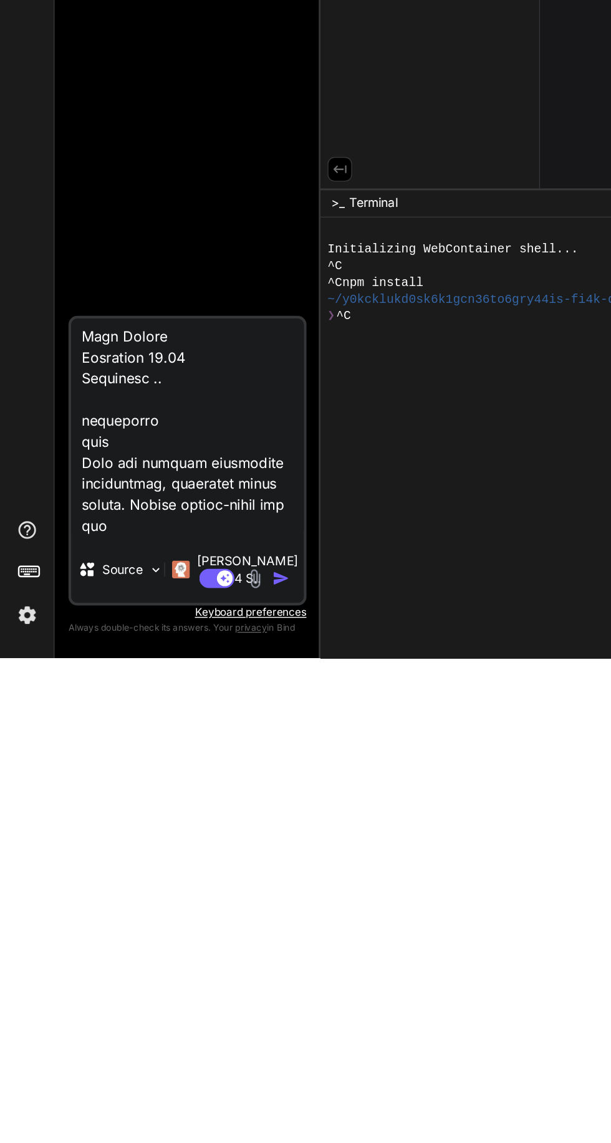
type textarea "Create a text message assistant with the following specifications: Core Functio…"
type textarea "x"
type textarea "Create a text message assistant with the following specifications: Core Functio…"
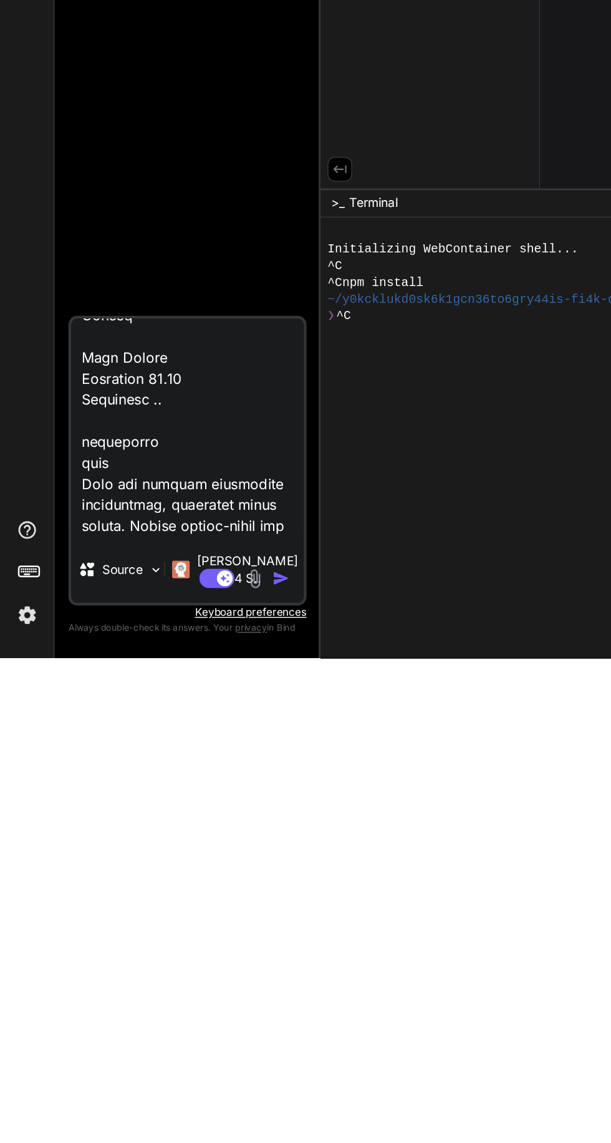
type textarea "x"
type textarea "Create a text message assistant with the following specifications: Core Functio…"
type textarea "x"
type textarea "Create a text message assistant with the following specifications: Core Functio…"
type textarea "x"
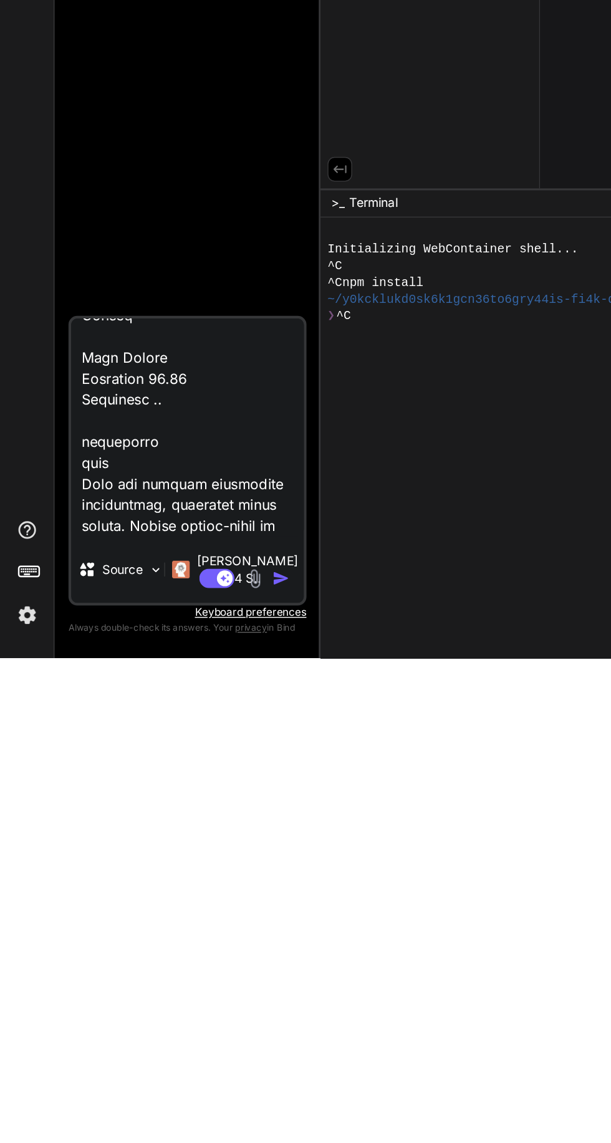
type textarea "Create a text message assistant with the following specifications: Core Functio…"
type textarea "x"
type textarea "Create a text message assistant with the following specifications: Core Functio…"
type textarea "x"
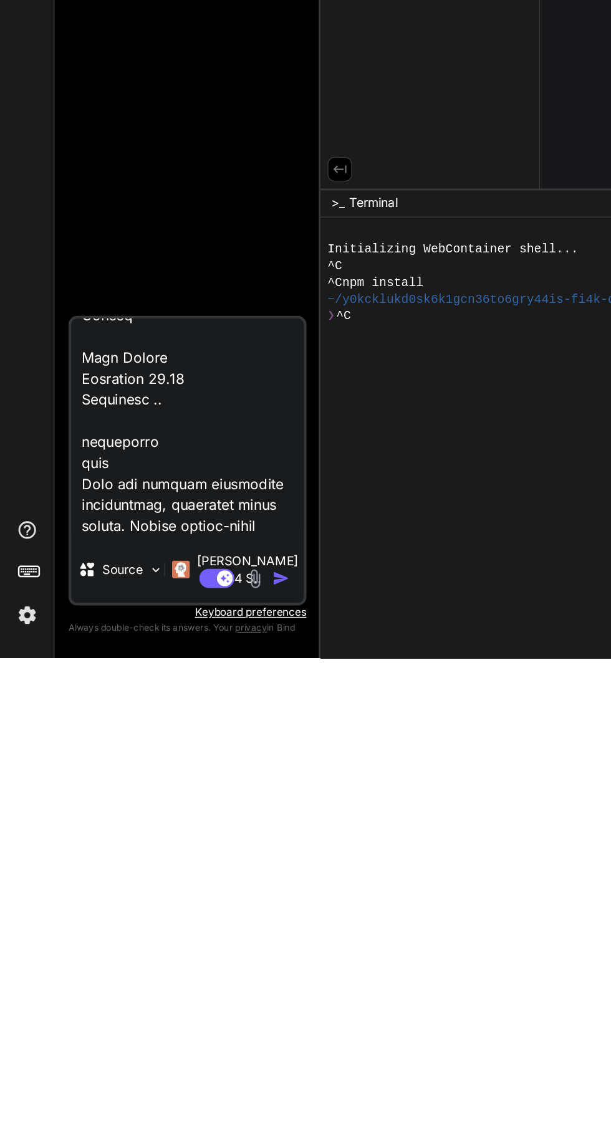
type textarea "Create a text message assistant with the following specifications: Core Functio…"
type textarea "x"
type textarea "Create a text message assistant with the following specifications: Core Functio…"
type textarea "x"
type textarea "Create a text message assistant with the following specifications: Core Functio…"
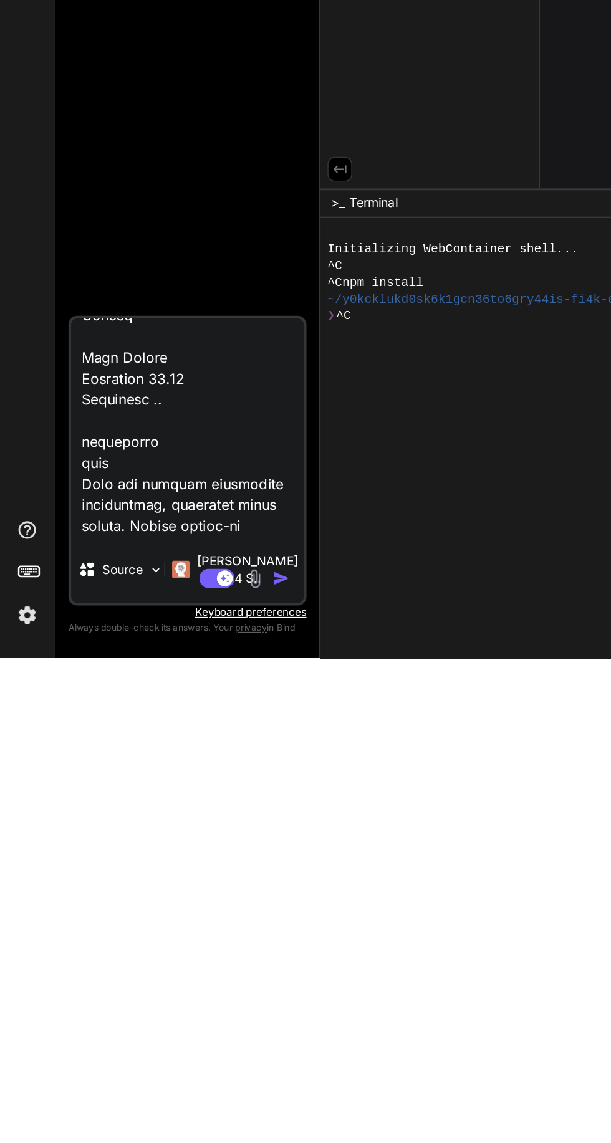
type textarea "x"
type textarea "Create a text message assistant with the following specifications: Core Functio…"
type textarea "x"
type textarea "Create a text message assistant with the following specifications: Core Functio…"
type textarea "x"
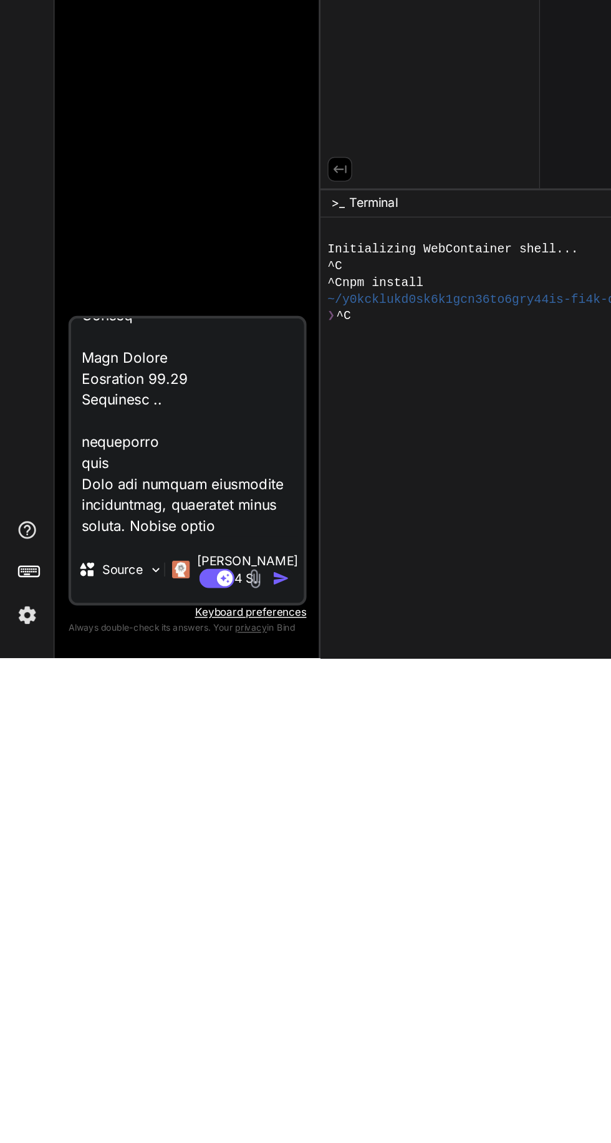
type textarea "Create a text message assistant with the following specifications: Core Functio…"
type textarea "x"
type textarea "Create a text message assistant with the following specifications: Core Functio…"
type textarea "x"
type textarea "Create a text message assistant with the following specifications: Core Functio…"
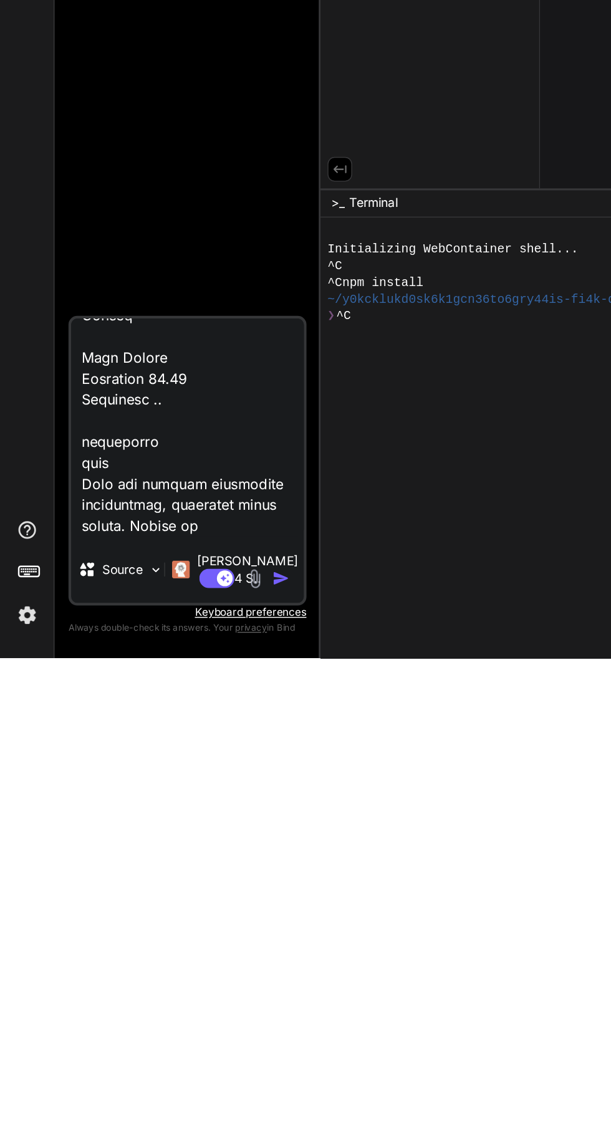
type textarea "x"
type textarea "Create a text message assistant with the following specifications: Core Functio…"
type textarea "x"
type textarea "Create a text message assistant with the following specifications: Core Functio…"
type textarea "x"
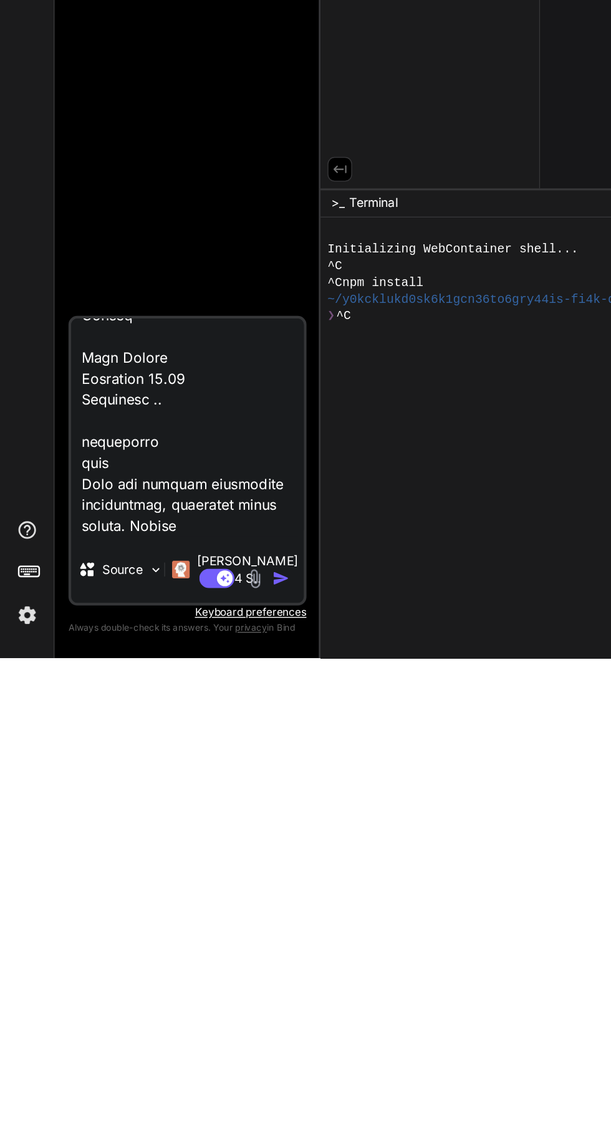
type textarea "Create a text message assistant with the following specifications: Core Functio…"
type textarea "x"
type textarea "Create a text message assistant with the following specifications: Core Functio…"
type textarea "x"
type textarea "Create a text message assistant with the following specifications: Core Functio…"
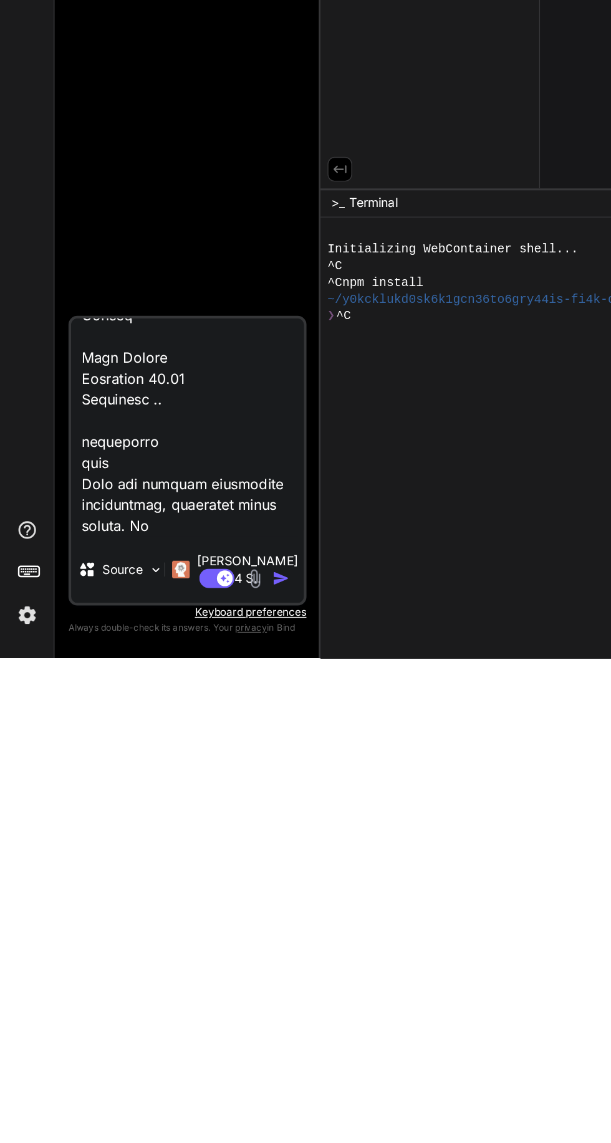
type textarea "x"
type textarea "Create a text message assistant with the following specifications: Core Functio…"
type textarea "x"
type textarea "Create a text message assistant with the following specifications: Core Functio…"
type textarea "x"
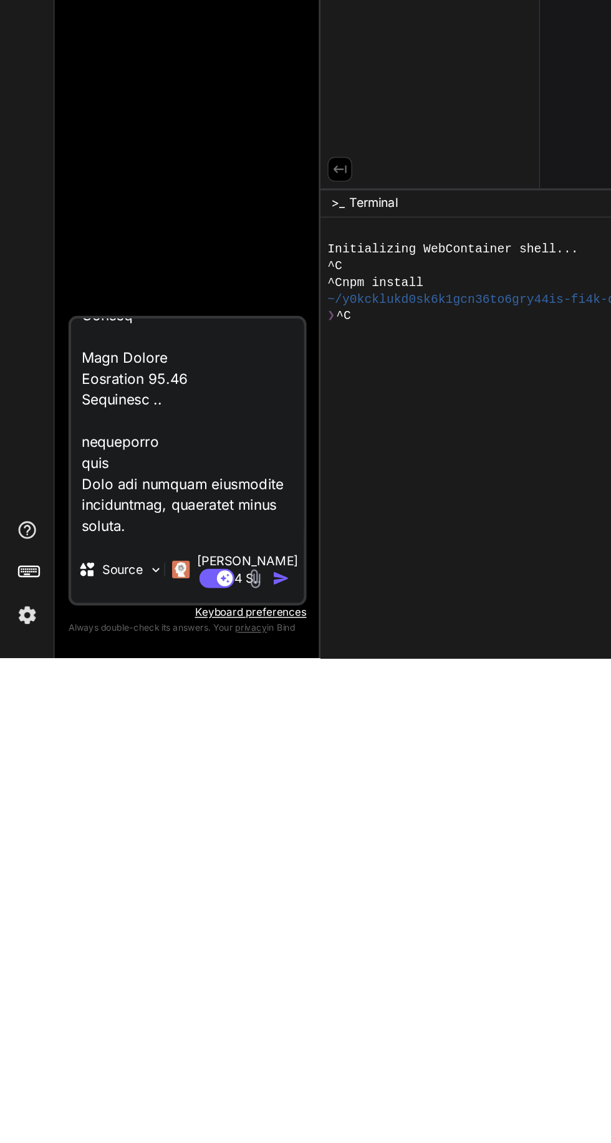
type textarea "Create a text message assistant with the following specifications: Core Functio…"
type textarea "x"
type textarea "Create a text message assistant with the following specifications: Core Functio…"
type textarea "x"
type textarea "Create a text message assistant with the following specifications: Core Functio…"
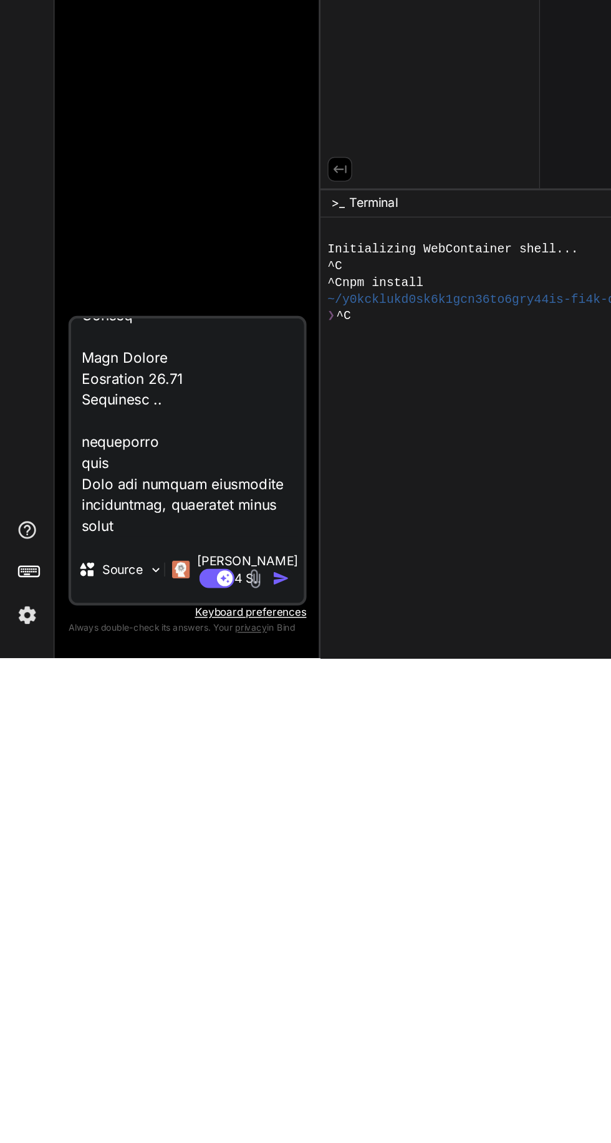
type textarea "x"
type textarea "Create a text message assistant with the following specifications: Core Functio…"
type textarea "x"
type textarea "Create a text message assistant with the following specifications: Core Functio…"
type textarea "x"
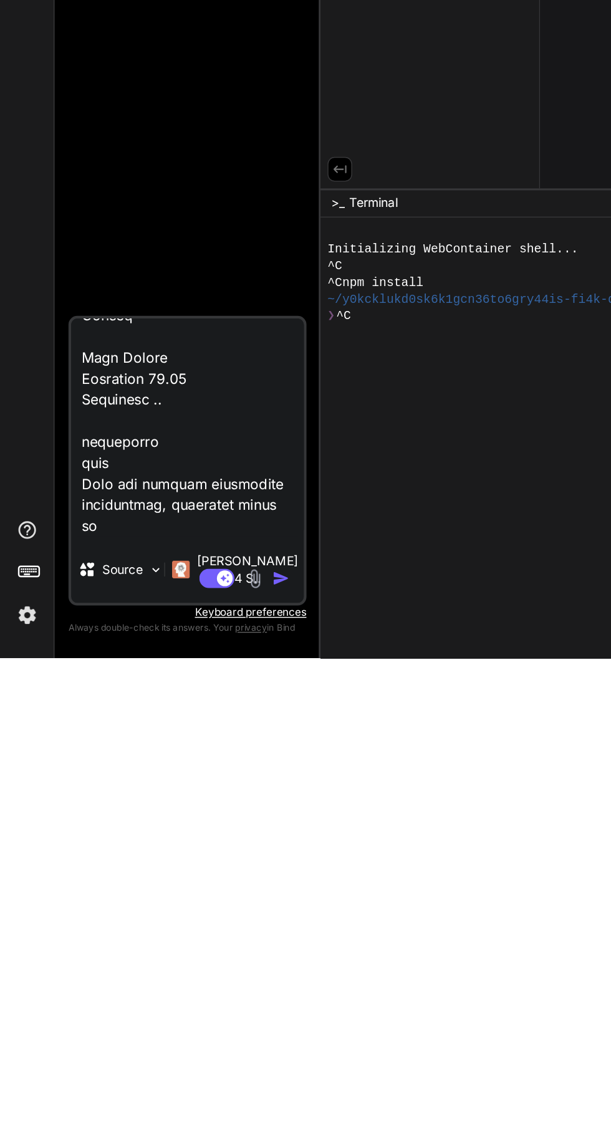
type textarea "Create a text message assistant with the following specifications: Core Functio…"
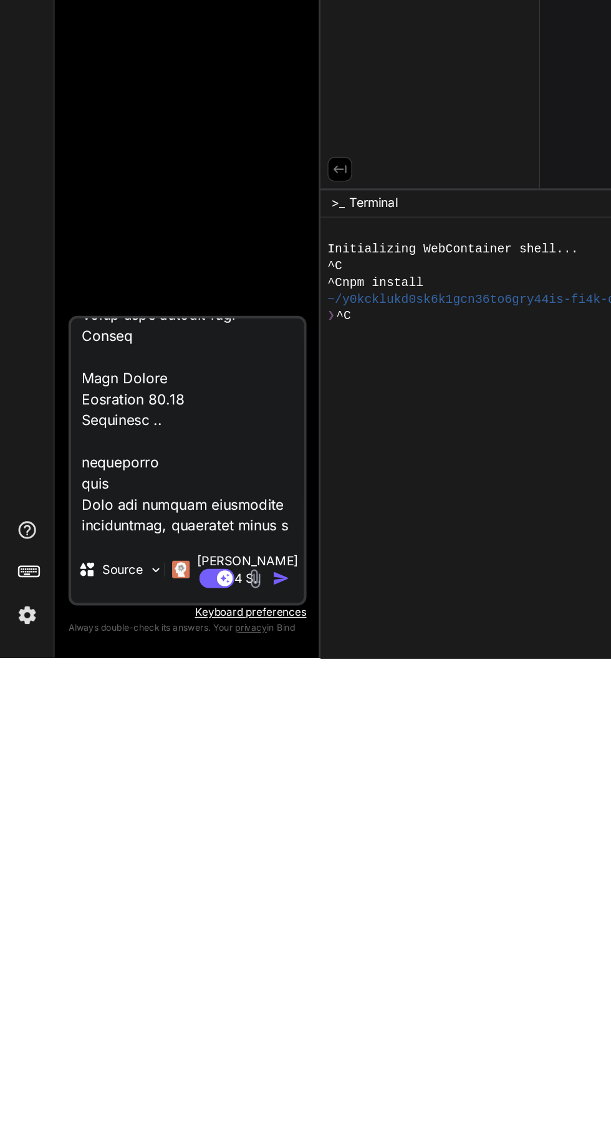
type textarea "x"
type textarea "Create a text message assistant with the following specifications: Core Functio…"
type textarea "x"
type textarea "Create a text message assistant with the following specifications: Core Functio…"
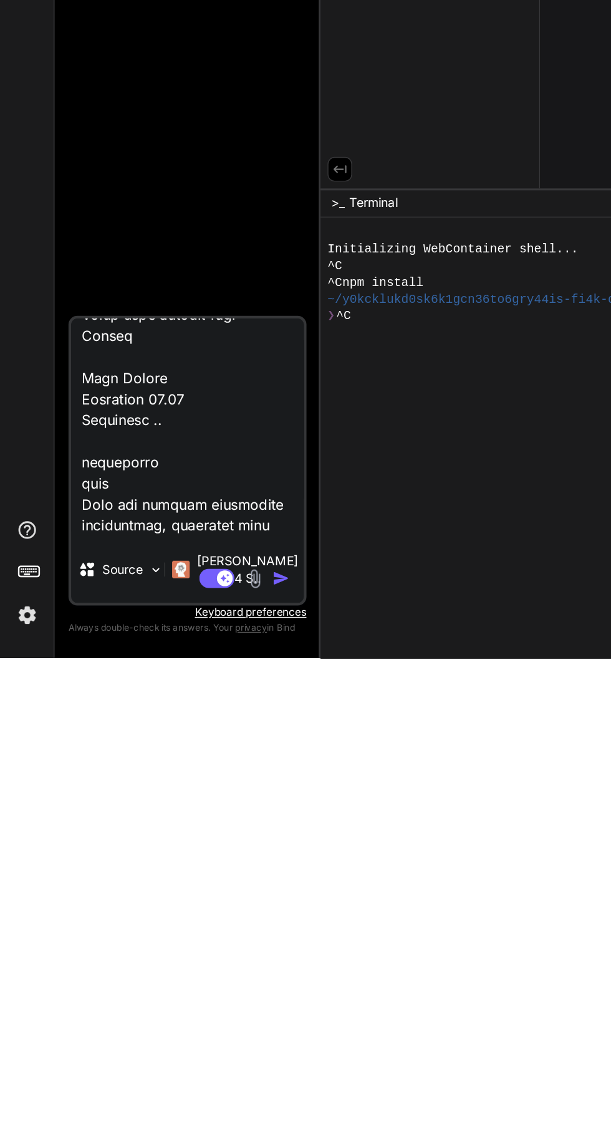
type textarea "x"
type textarea "Create a text message assistant with the following specifications: Core Functio…"
type textarea "x"
type textarea "Create a text message assistant with the following specifications: Core Functio…"
type textarea "x"
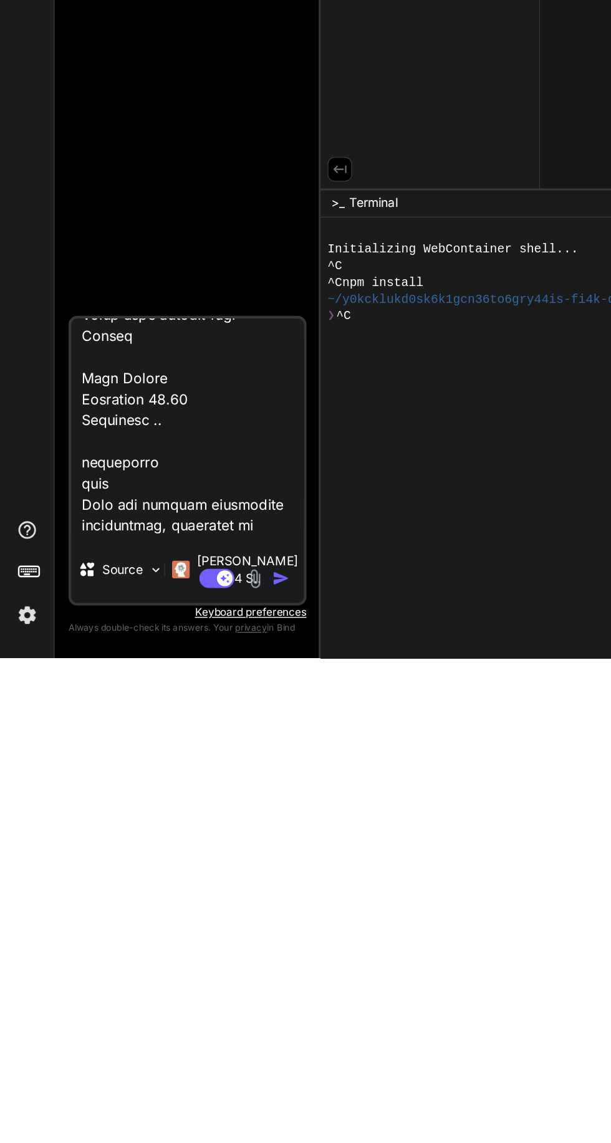
type textarea "Create a text message assistant with the following specifications: Core Functio…"
type textarea "x"
type textarea "Create a text message assistant with the following specifications: Core Functio…"
type textarea "x"
type textarea "Create a text message assistant with the following specifications: Core Functio…"
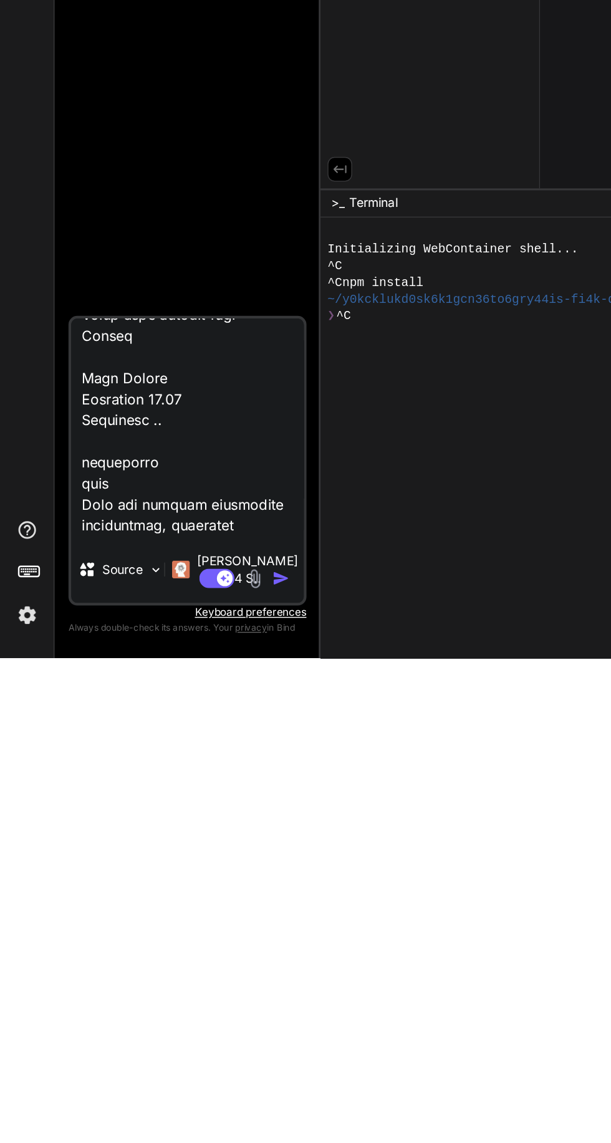
type textarea "x"
type textarea "Create a text message assistant with the following specifications: Core Functio…"
type textarea "x"
type textarea "Create a text message assistant with the following specifications: Core Functio…"
type textarea "x"
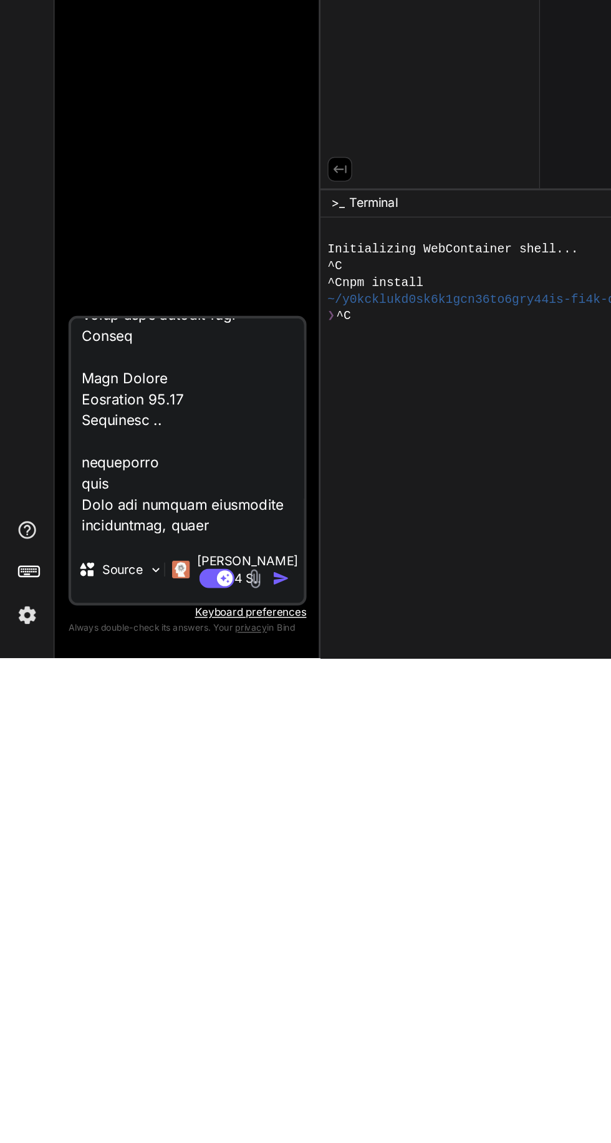
type textarea "Create a text message assistant with the following specifications: Core Functio…"
type textarea "x"
type textarea "Create a text message assistant with the following specifications: Core Functio…"
type textarea "x"
type textarea "Create a text message assistant with the following specifications: Core Functio…"
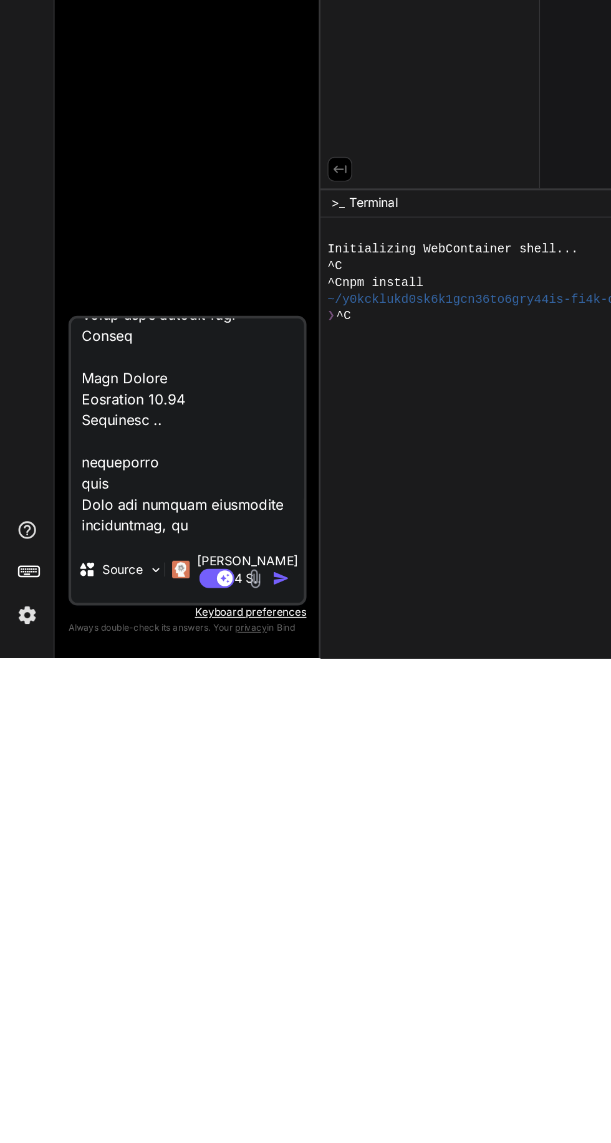
type textarea "x"
type textarea "Create a text message assistant with the following specifications: Core Functio…"
type textarea "x"
type textarea "Create a text message assistant with the following specifications: Core Functio…"
type textarea "x"
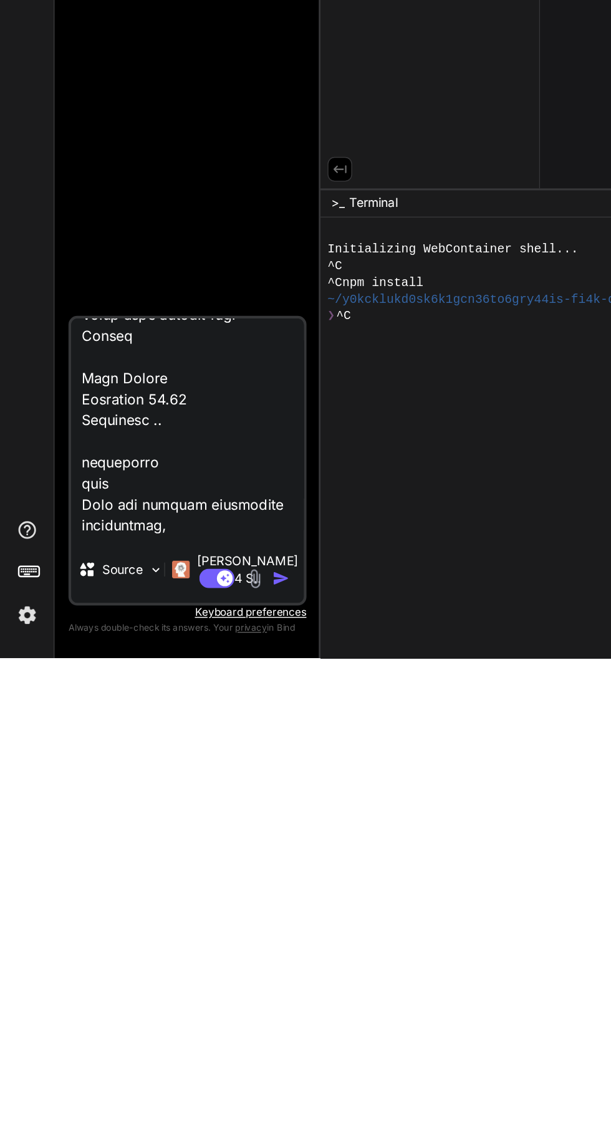
type textarea "Create a text message assistant with the following specifications: Core Functio…"
type textarea "x"
type textarea "Create a text message assistant with the following specifications: Core Functio…"
type textarea "x"
type textarea "Create a text message assistant with the following specifications: Core Functio…"
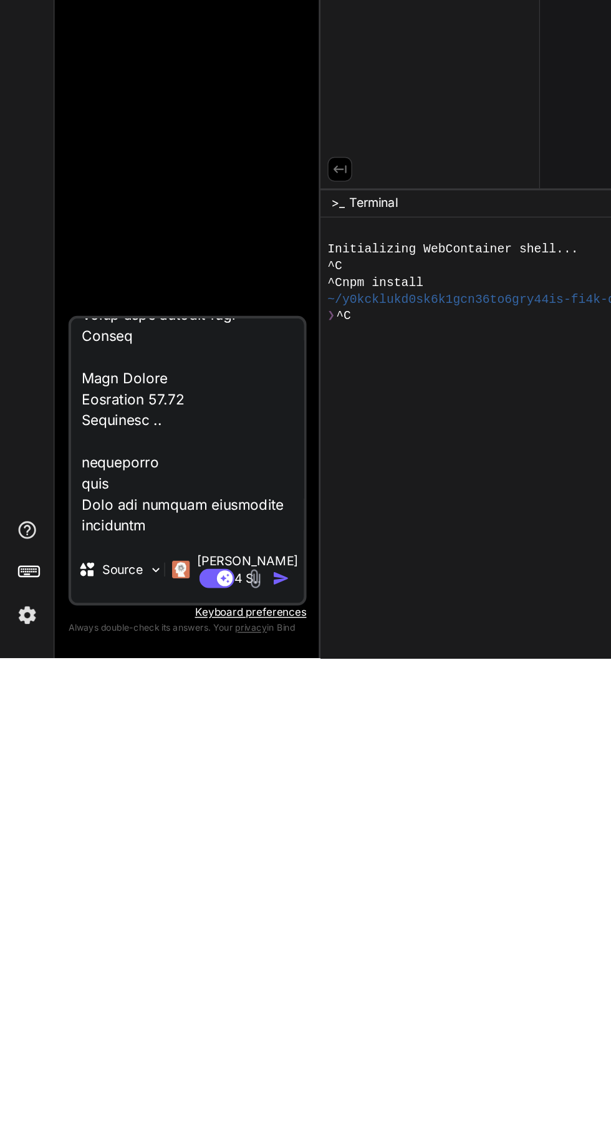
type textarea "x"
type textarea "Create a text message assistant with the following specifications: Core Functio…"
type textarea "x"
type textarea "Create a text message assistant with the following specifications: Core Functio…"
type textarea "x"
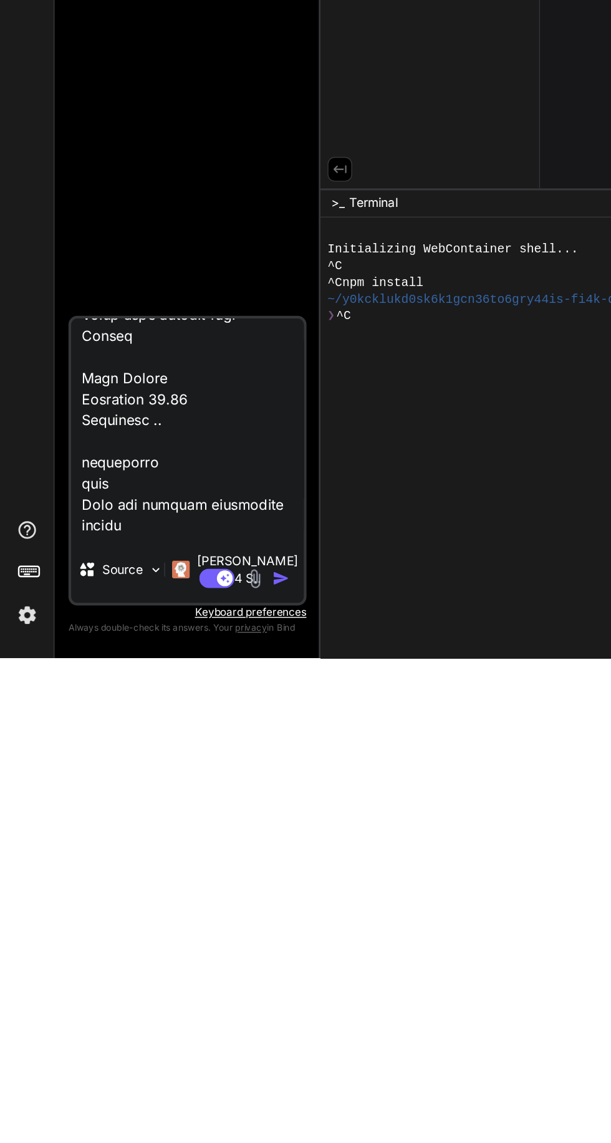
type textarea "Create a text message assistant with the following specifications: Core Functio…"
type textarea "x"
type textarea "Create a text message assistant with the following specifications: Core Functio…"
type textarea "x"
type textarea "Create a text message assistant with the following specifications: Core Functio…"
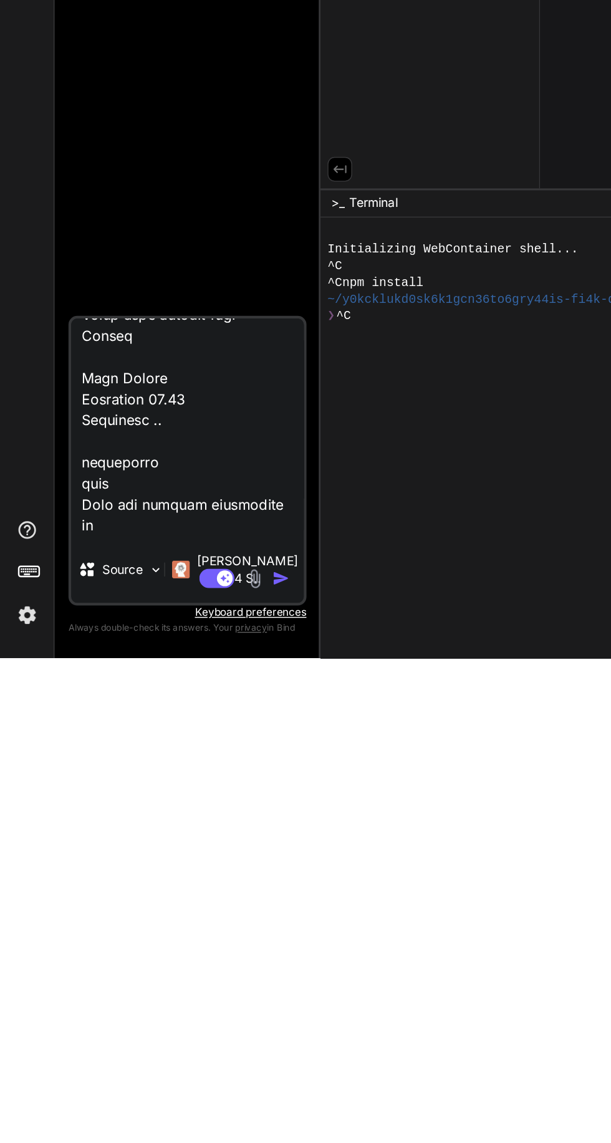
type textarea "x"
type textarea "Create a text message assistant with the following specifications: Core Functio…"
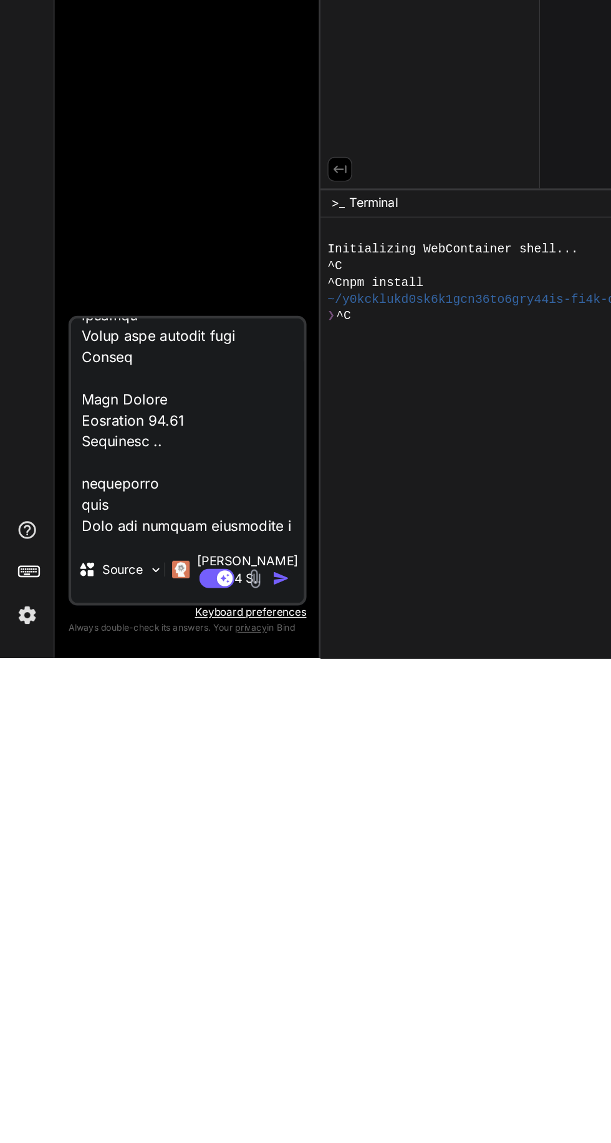
type textarea "x"
type textarea "Create a text message assistant with the following specifications: Core Functio…"
type textarea "x"
type textarea "Create a text message assistant with the following specifications: Core Functio…"
type textarea "x"
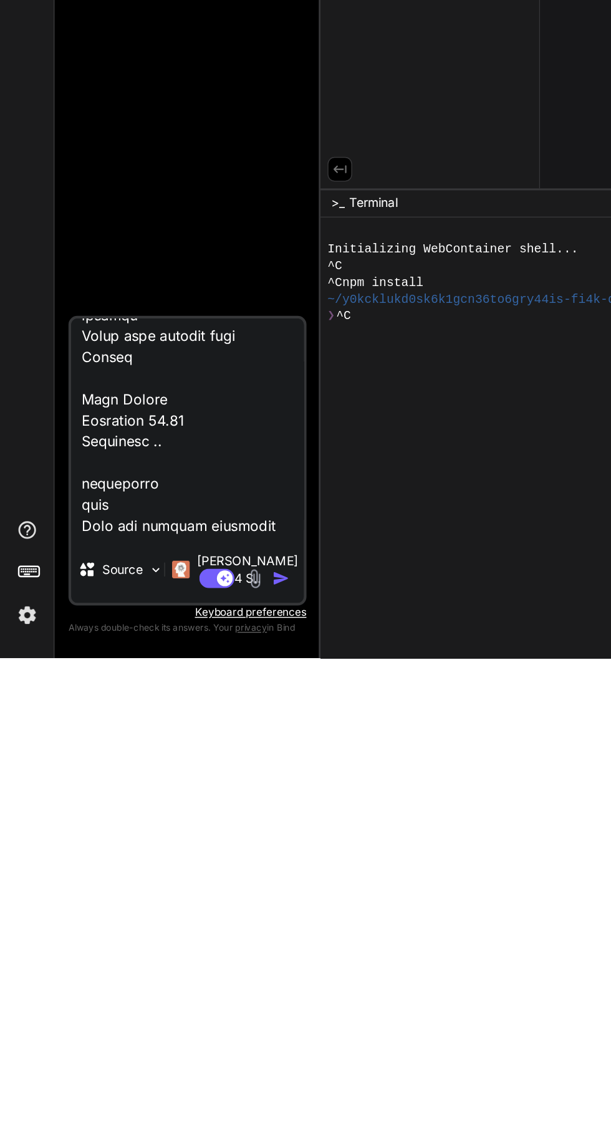
scroll to position [5494, 0]
type textarea "Create a text message assistant with the following specifications: Core Functio…"
type textarea "x"
type textarea "Create a text message assistant with the following specifications: Core Functio…"
type textarea "x"
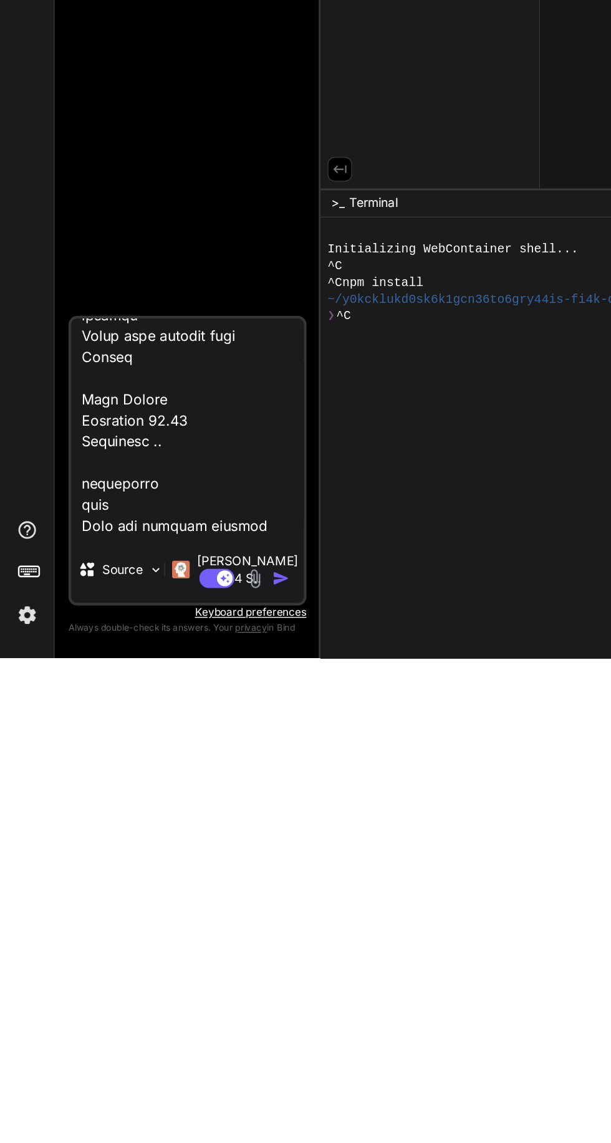
type textarea "Create a text message assistant with the following specifications: Core Functio…"
type textarea "x"
type textarea "Create a text message assistant with the following specifications: Core Functio…"
type textarea "x"
type textarea "Create a text message assistant with the following specifications: Core Functio…"
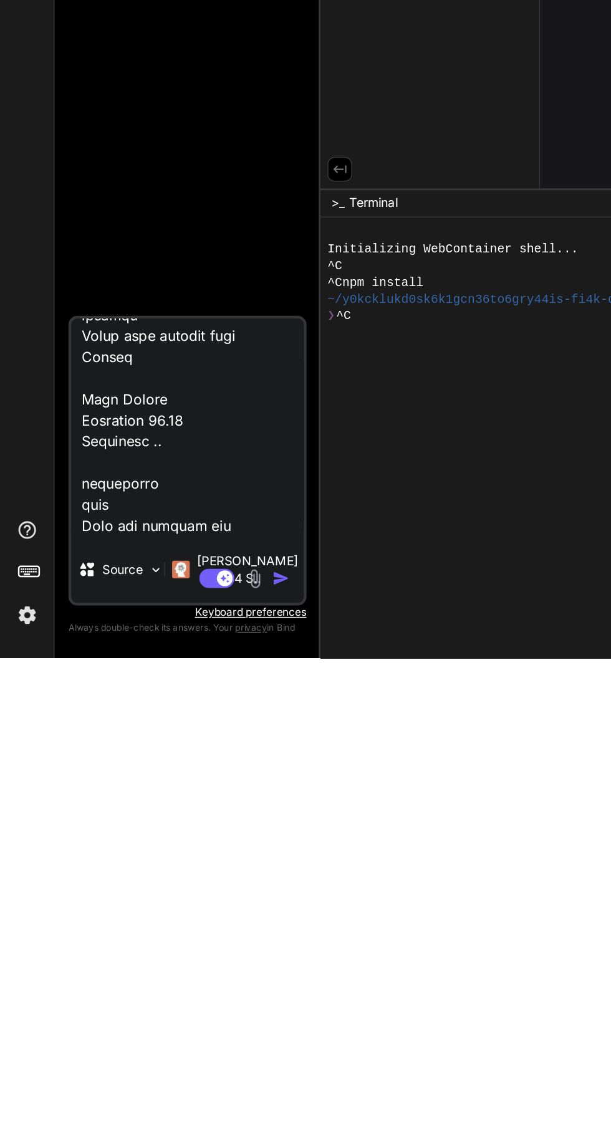
type textarea "x"
type textarea "Create a text message assistant with the following specifications: Core Functio…"
type textarea "x"
type textarea "Create a text message assistant with the following specifications: Core Functio…"
type textarea "x"
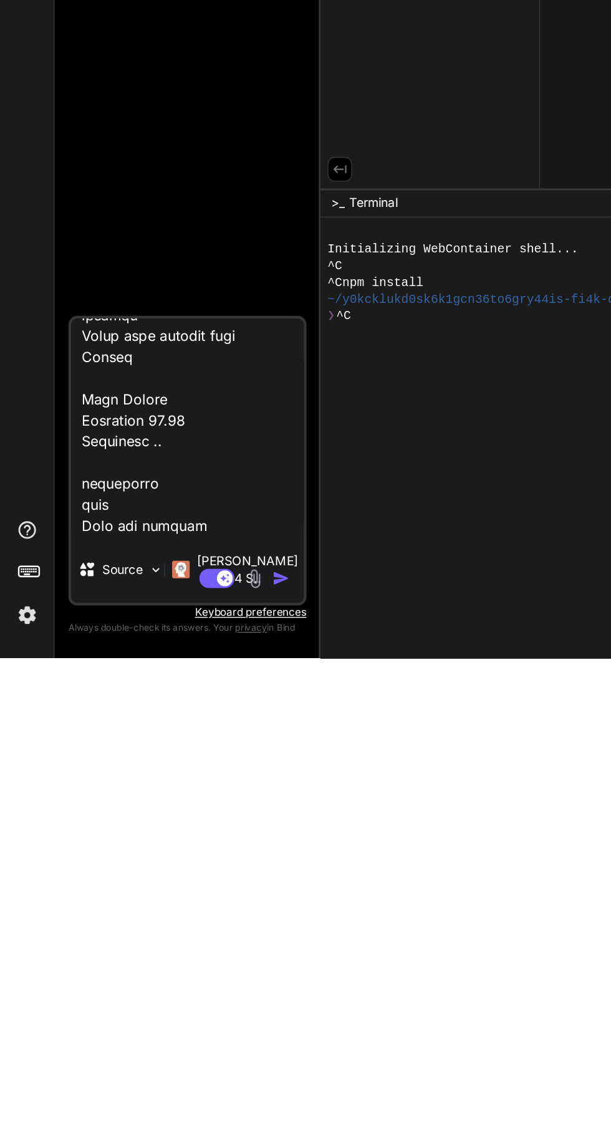
type textarea "Create a text message assistant with the following specifications: Core Functio…"
type textarea "x"
type textarea "Create a text message assistant with the following specifications: Core Functio…"
type textarea "x"
type textarea "Create a text message assistant with the following specifications: Core Functio…"
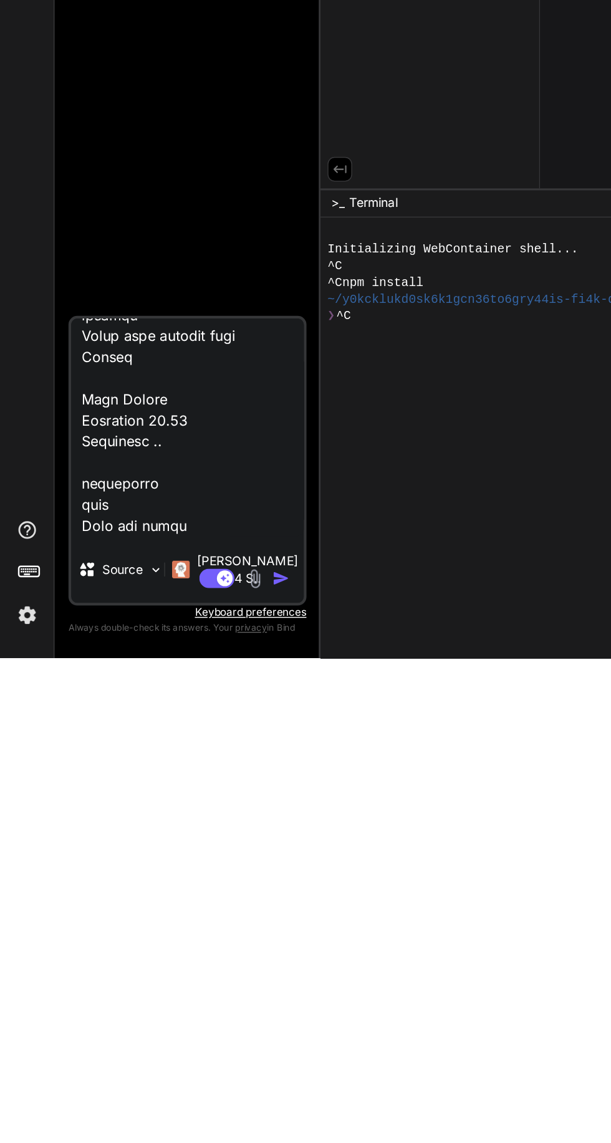
type textarea "x"
type textarea "Create a text message assistant with the following specifications: Core Functio…"
type textarea "x"
type textarea "Create a text message assistant with the following specifications: Core Functio…"
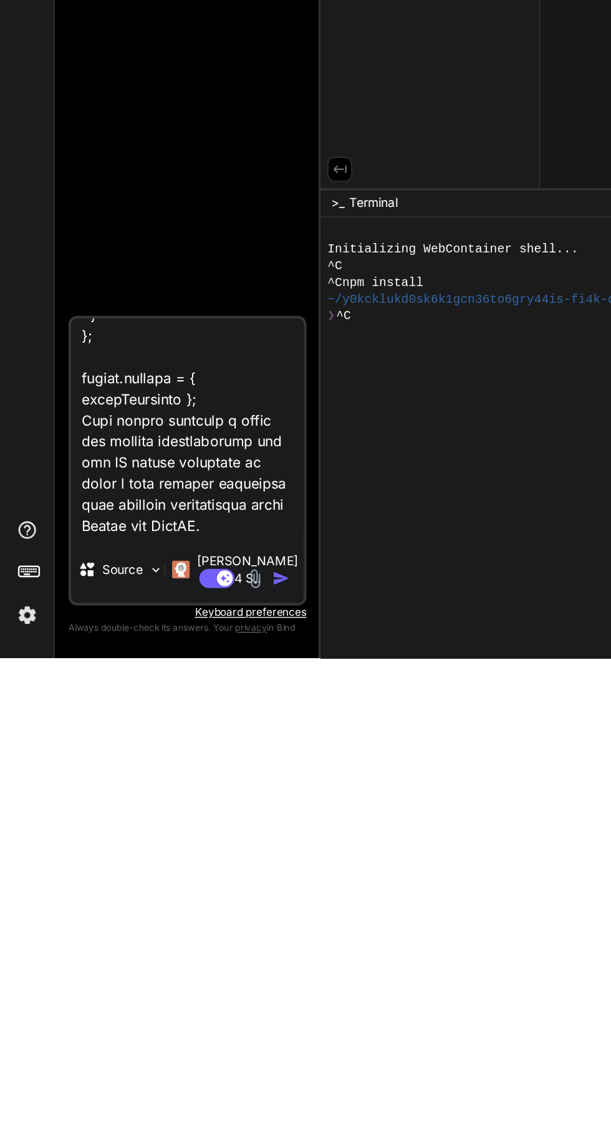
scroll to position [5269, 0]
click at [85, 1057] on textarea at bounding box center [132, 979] width 165 height 155
click at [206, 1087] on button "button" at bounding box center [201, 1086] width 17 height 12
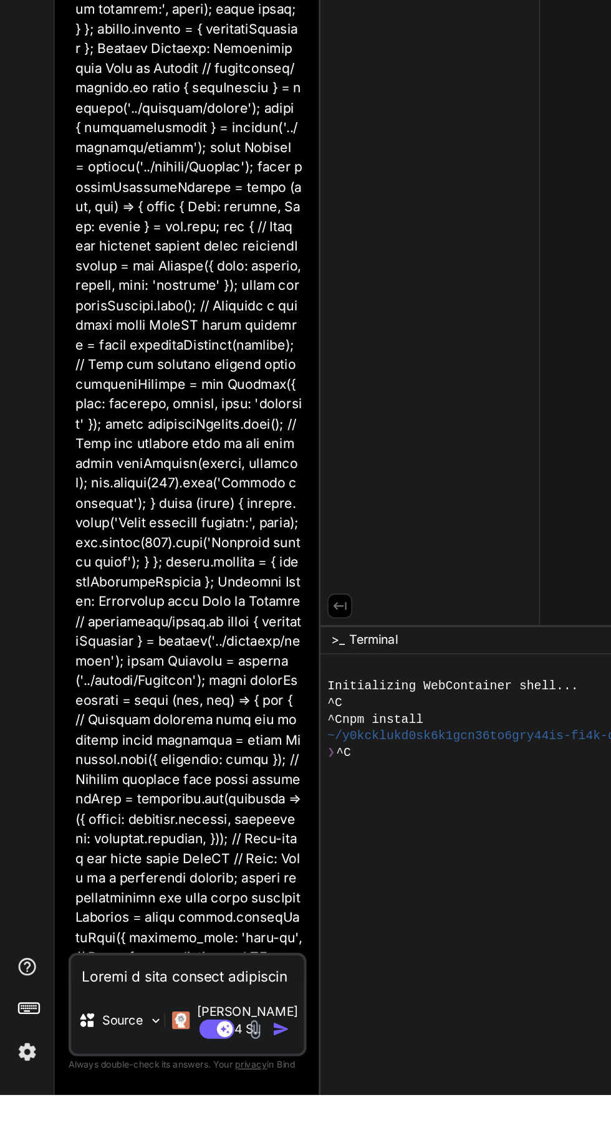
scroll to position [0, 0]
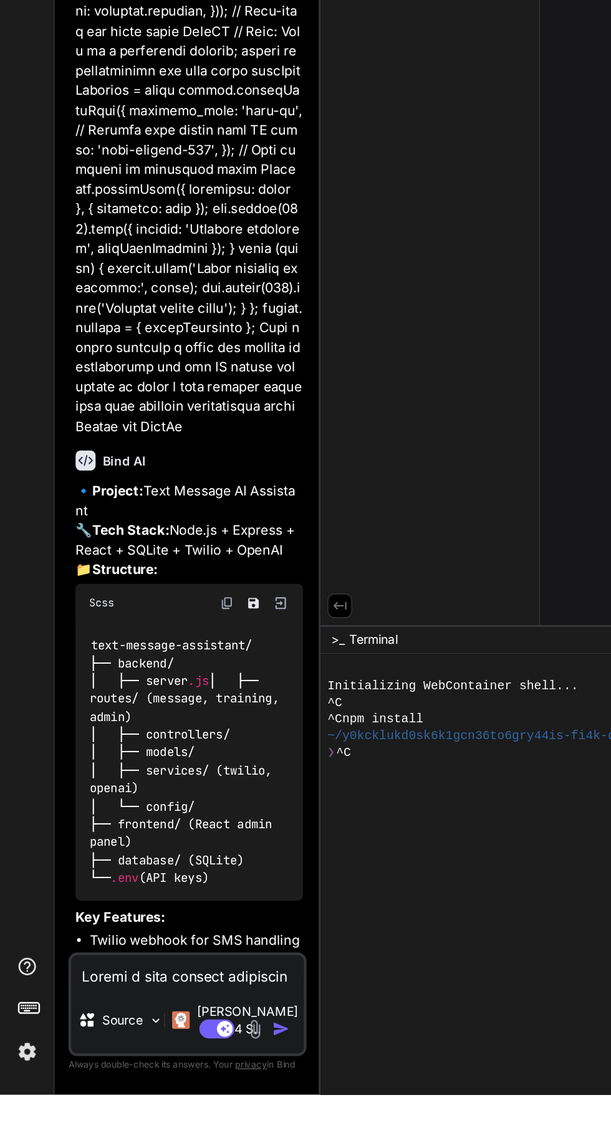
click at [107, 1067] on textarea at bounding box center [132, 1055] width 165 height 22
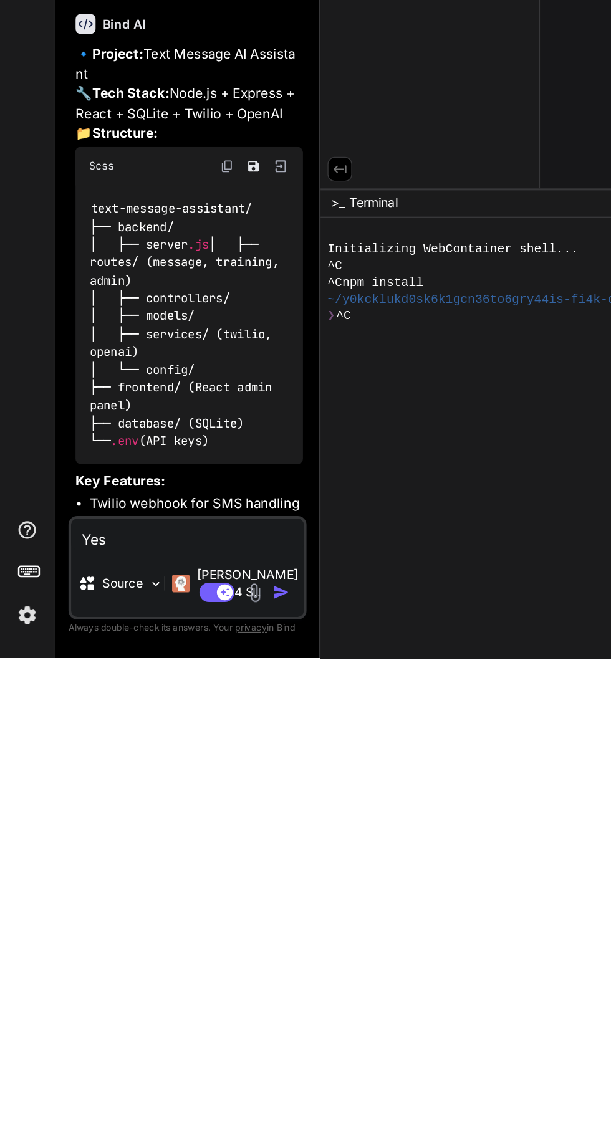
click at [203, 1097] on img "button" at bounding box center [199, 1096] width 12 height 12
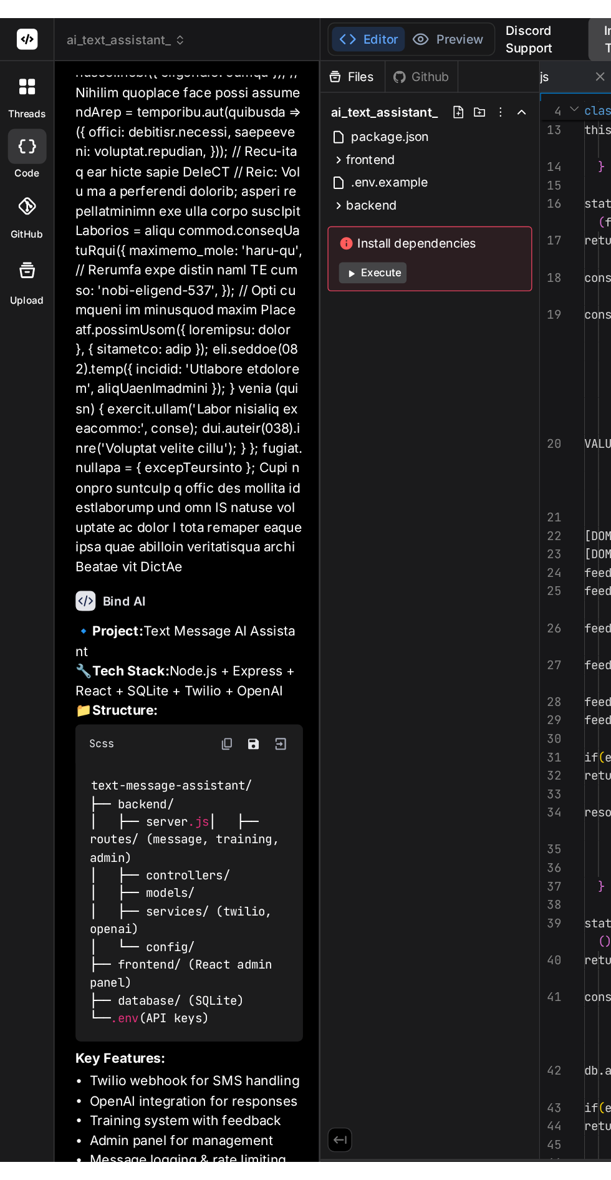
scroll to position [0, 432]
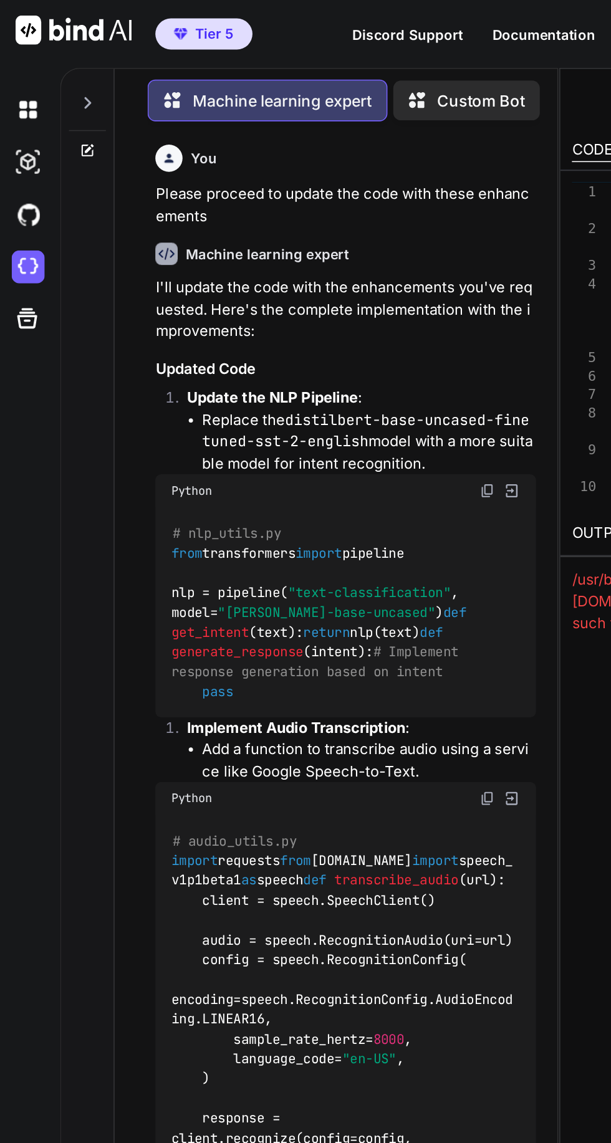
click at [56, 93] on icon at bounding box center [55, 96] width 7 height 7
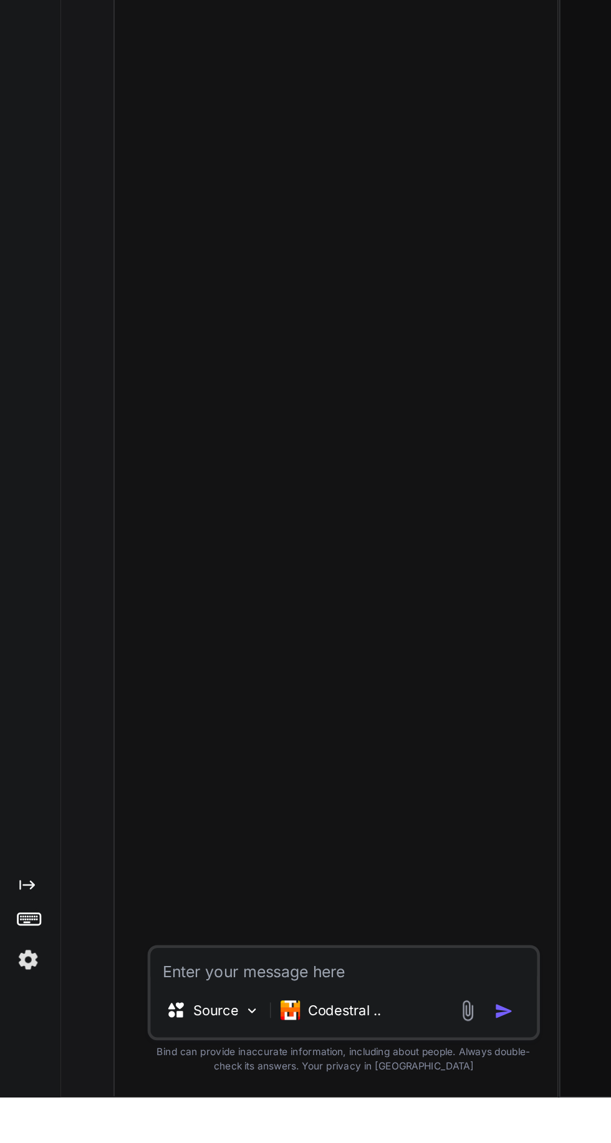
type textarea "x"
click at [249, 1070] on textarea at bounding box center [221, 1058] width 248 height 22
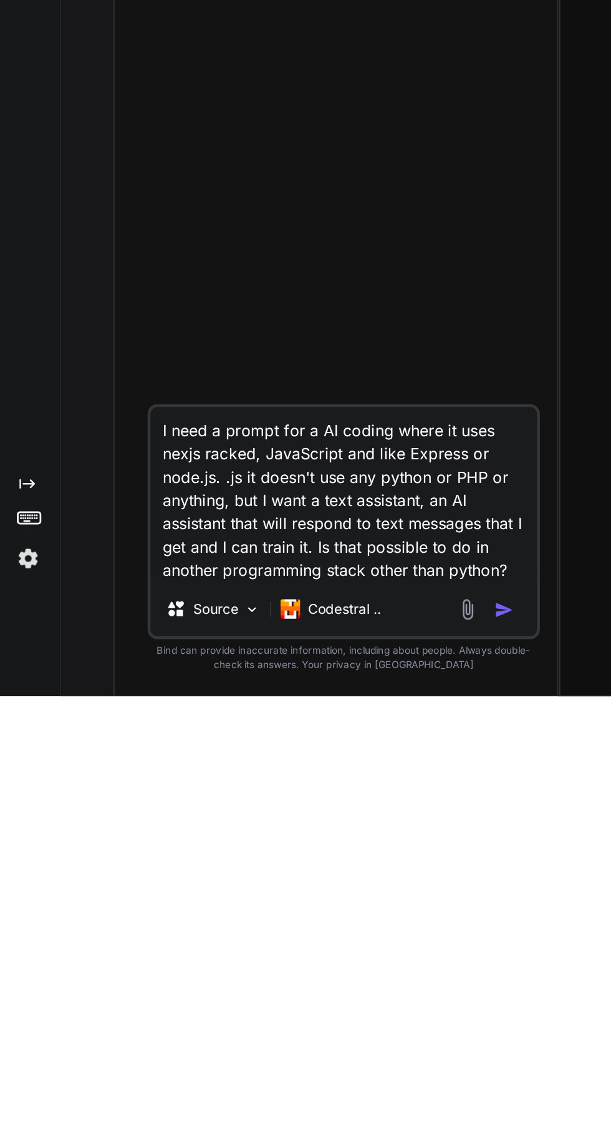
type textarea "I need a prompt for a AI coding where it uses nexjs racked, JavaScript and like…"
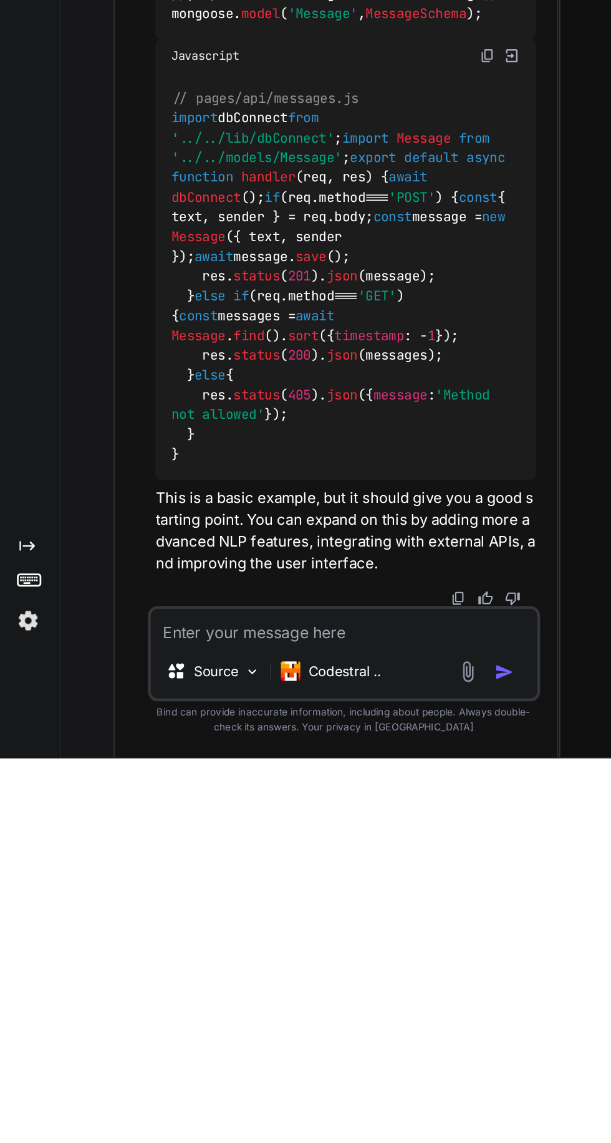
scroll to position [83, 0]
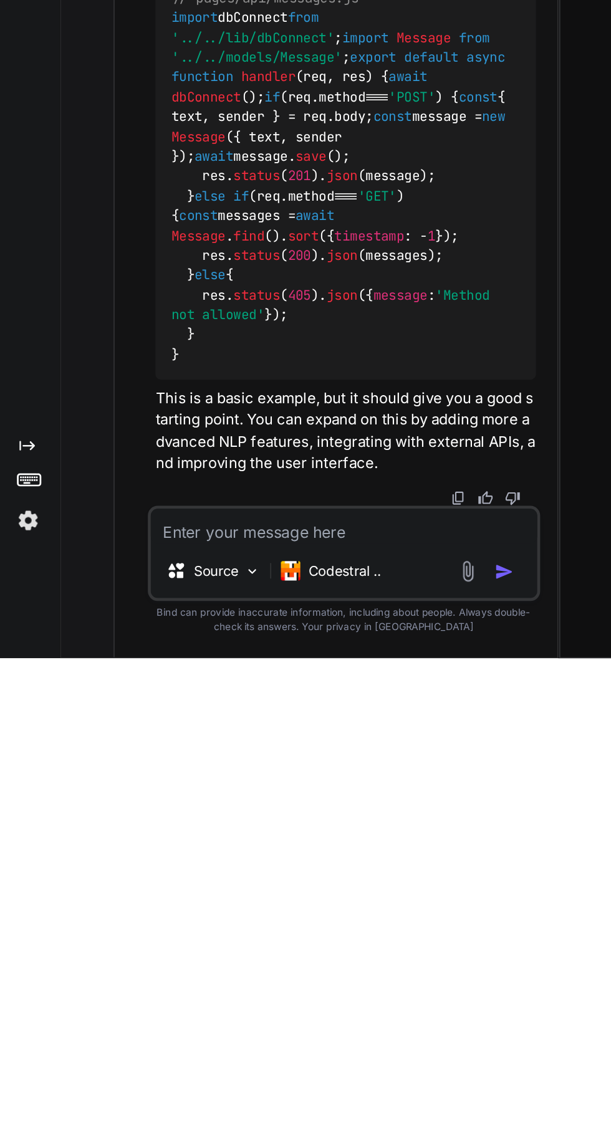
click at [166, 1062] on textarea at bounding box center [221, 1058] width 248 height 22
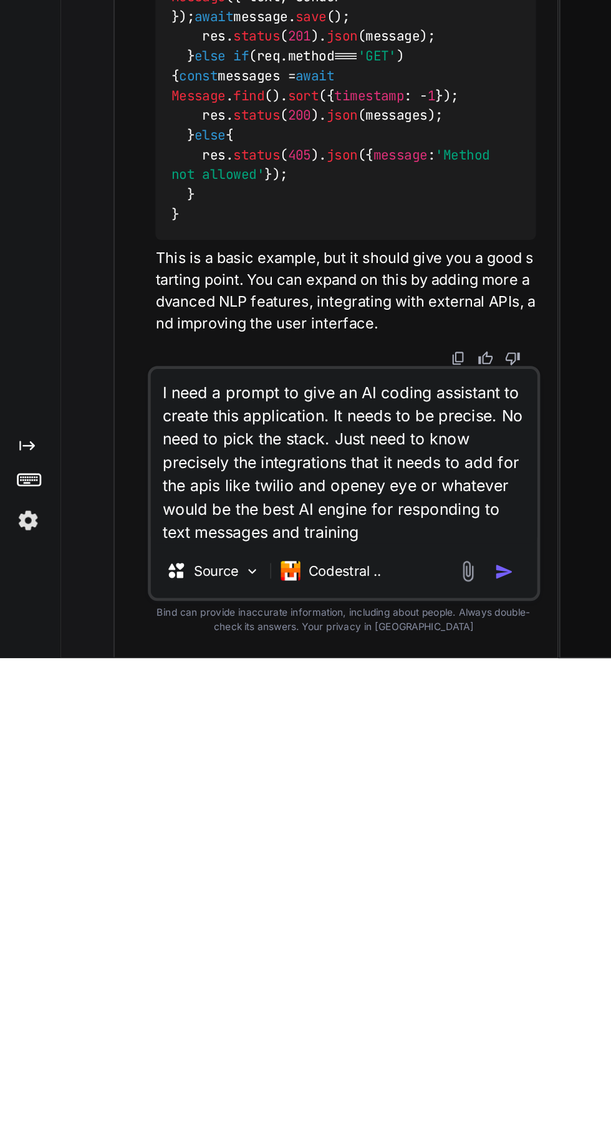
type textarea "I need a prompt to give an AI coding assistant to create this application. It n…"
click at [323, 1088] on img "button" at bounding box center [323, 1088] width 12 height 12
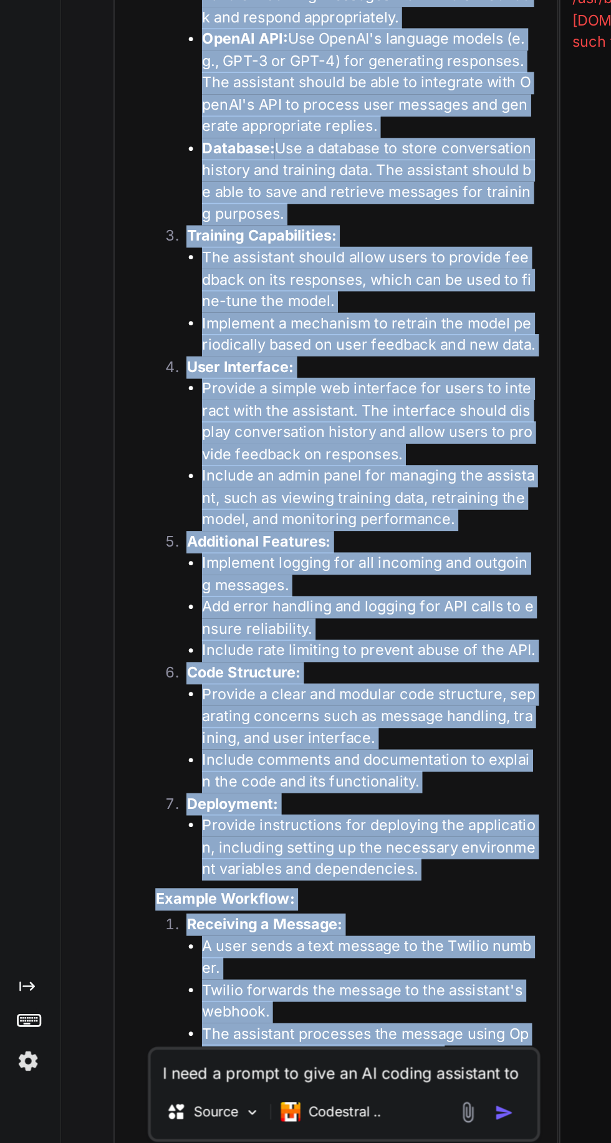
scroll to position [2574, 0]
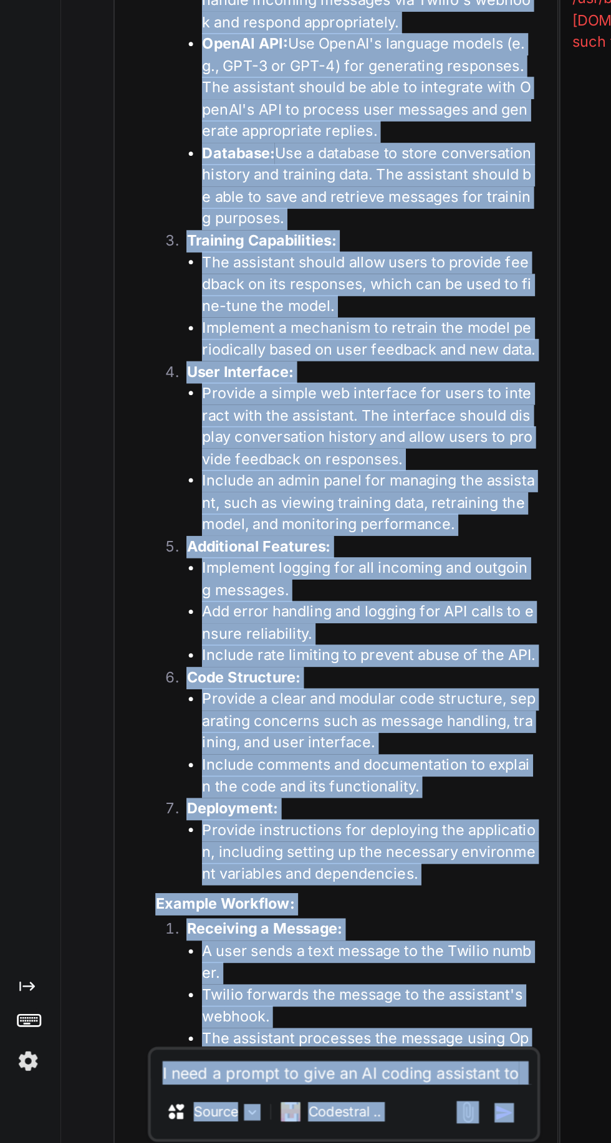
copy div "Create a text message assistant with the following specifications: Core Functio…"
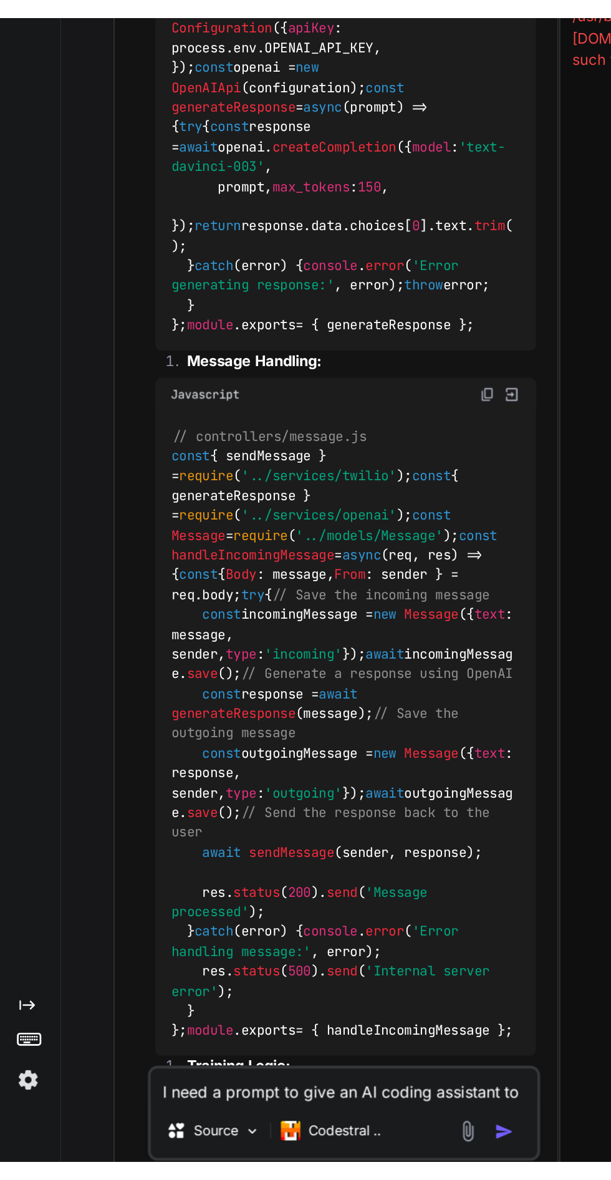
scroll to position [83, 0]
